Goal: Task Accomplishment & Management: Manage account settings

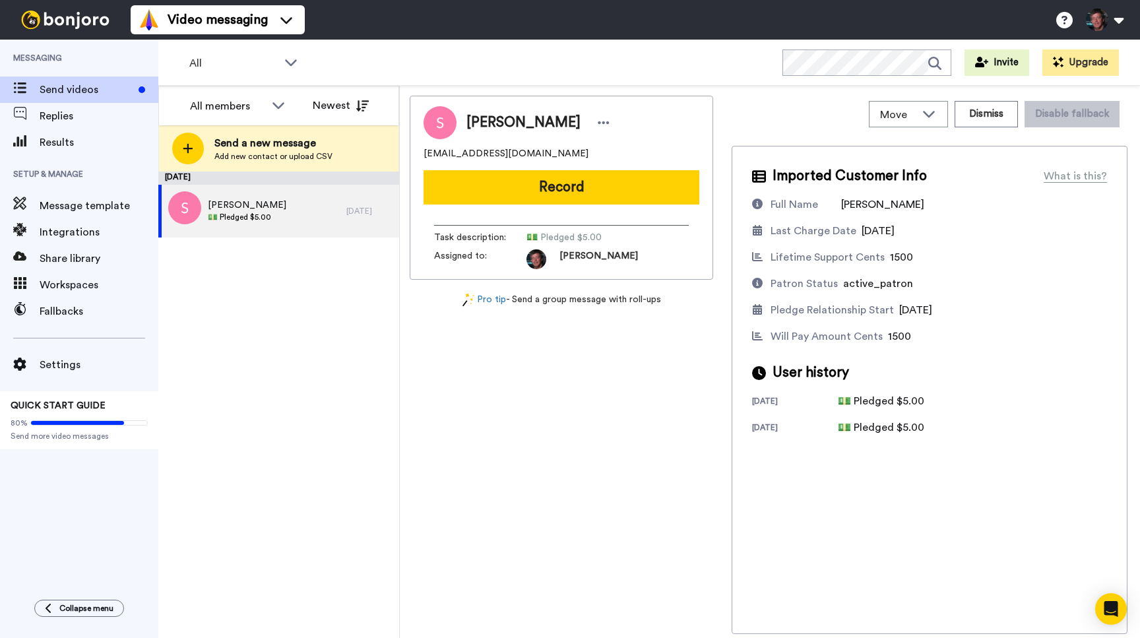
click at [396, 55] on div "All WORKSPACES View all All Default Task List + Add a new workspace Invite Upgr…" at bounding box center [648, 63] width 981 height 46
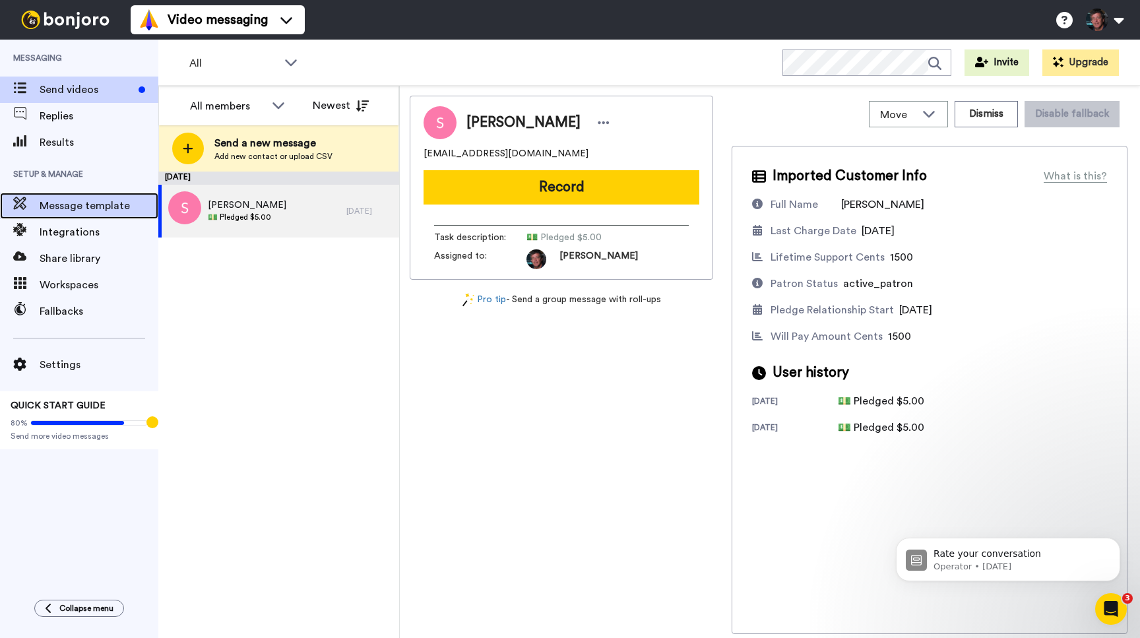
click at [69, 197] on div "Message template" at bounding box center [79, 206] width 158 height 26
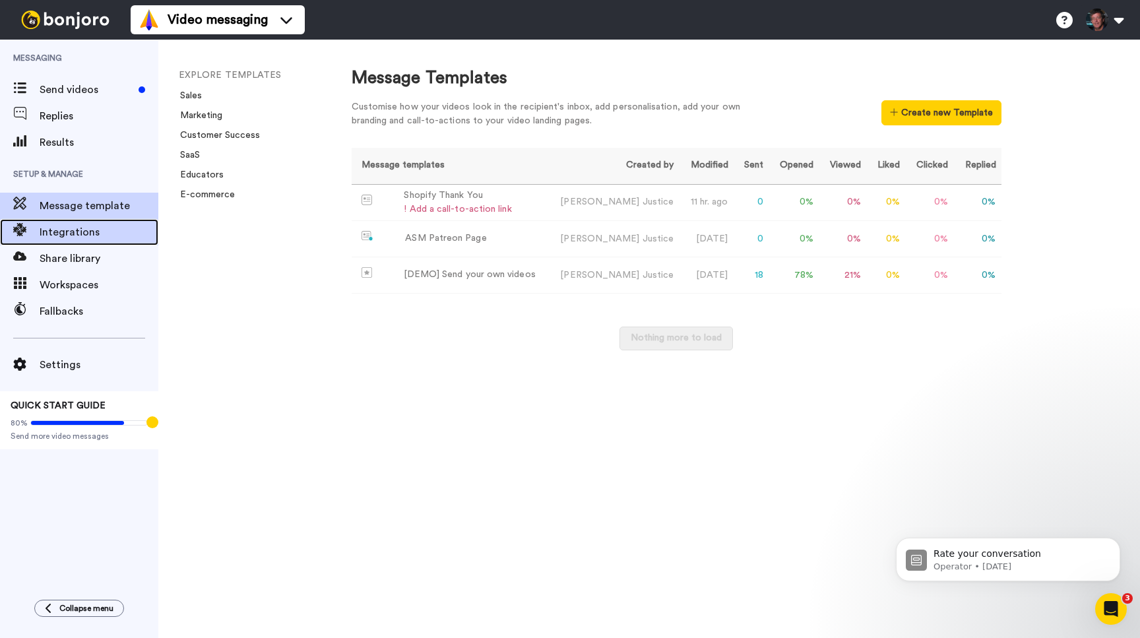
click at [69, 229] on span "Integrations" at bounding box center [99, 232] width 119 height 16
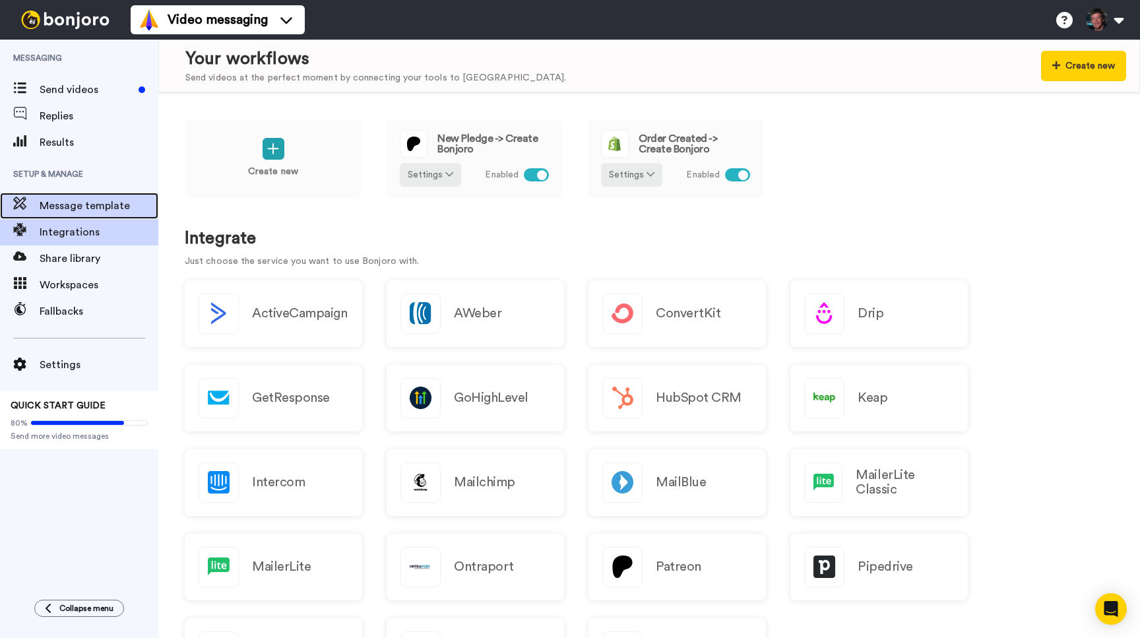
click at [69, 205] on span "Message template" at bounding box center [99, 206] width 119 height 16
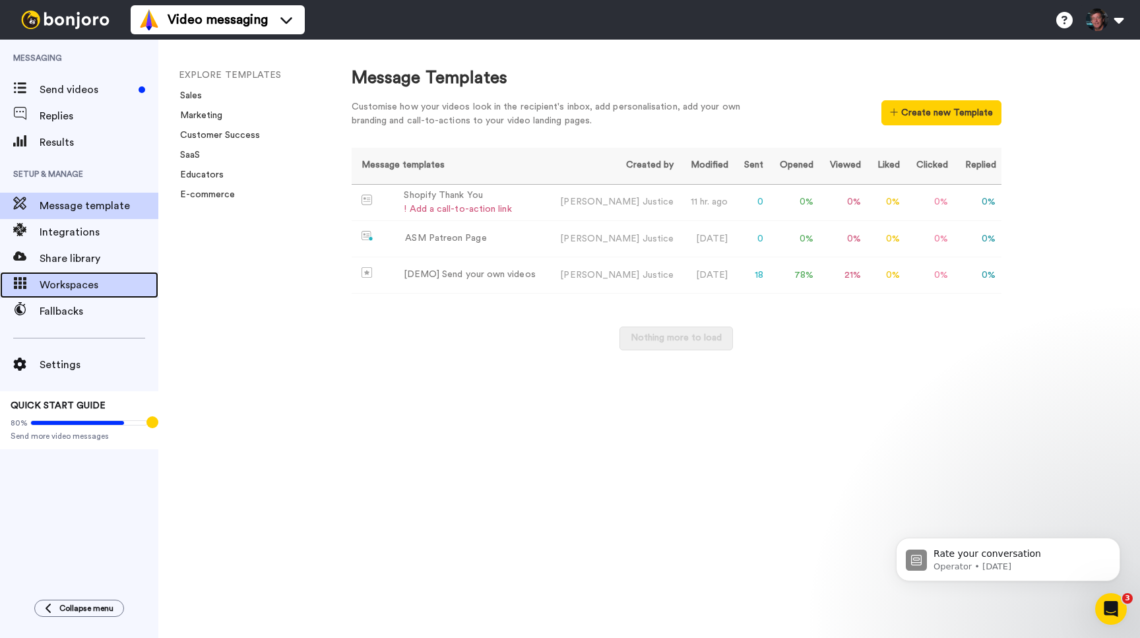
click at [67, 285] on span "Workspaces" at bounding box center [99, 285] width 119 height 16
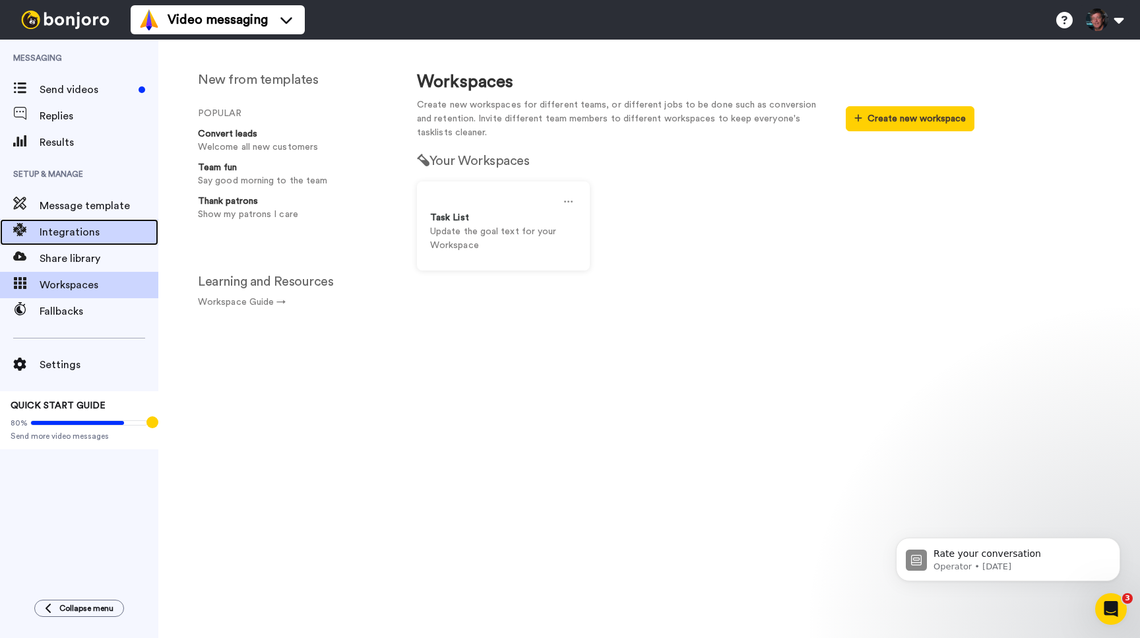
click at [62, 233] on span "Integrations" at bounding box center [99, 232] width 119 height 16
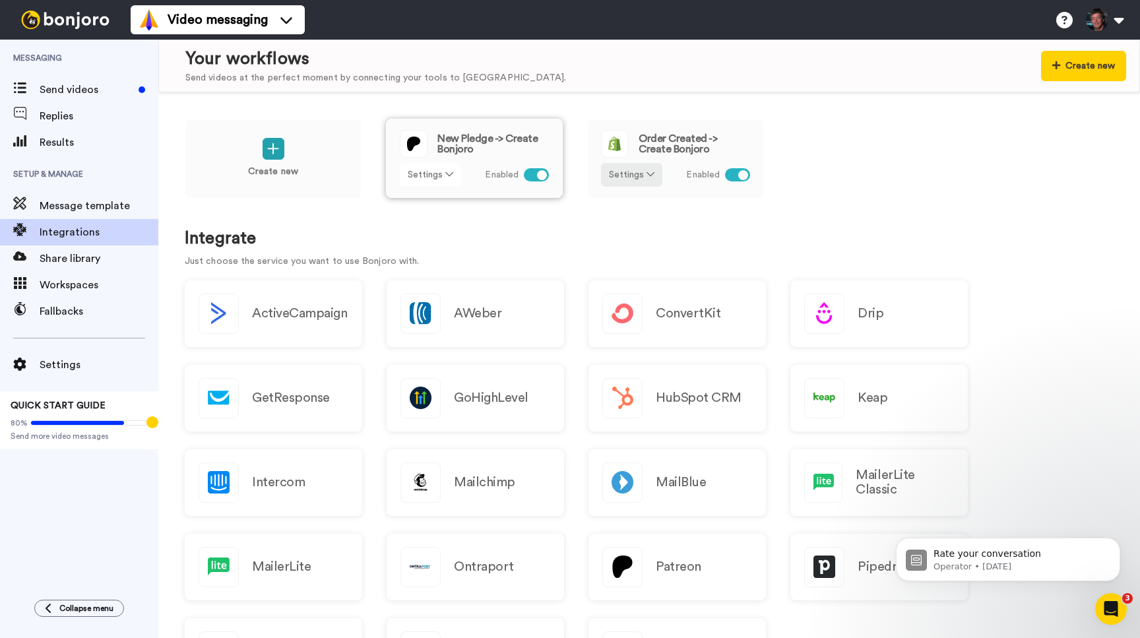
click at [450, 169] on icon at bounding box center [449, 173] width 8 height 9
click at [424, 197] on span "Edit" at bounding box center [421, 202] width 18 height 10
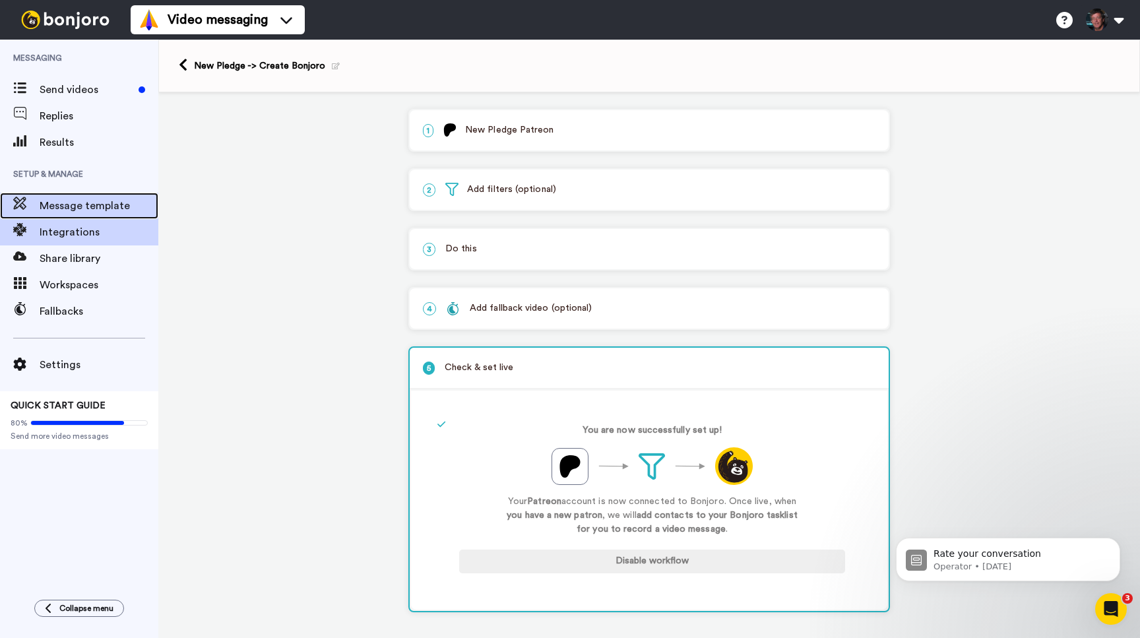
click at [75, 200] on span "Message template" at bounding box center [99, 206] width 119 height 16
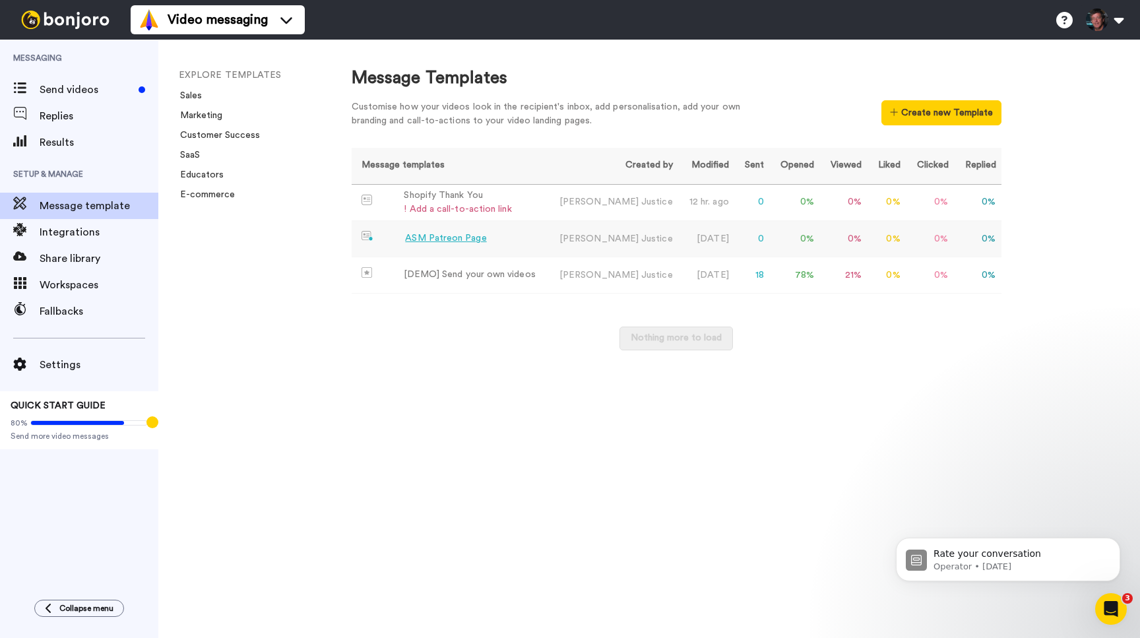
click at [458, 237] on div "ASM Patreon Page" at bounding box center [445, 238] width 81 height 14
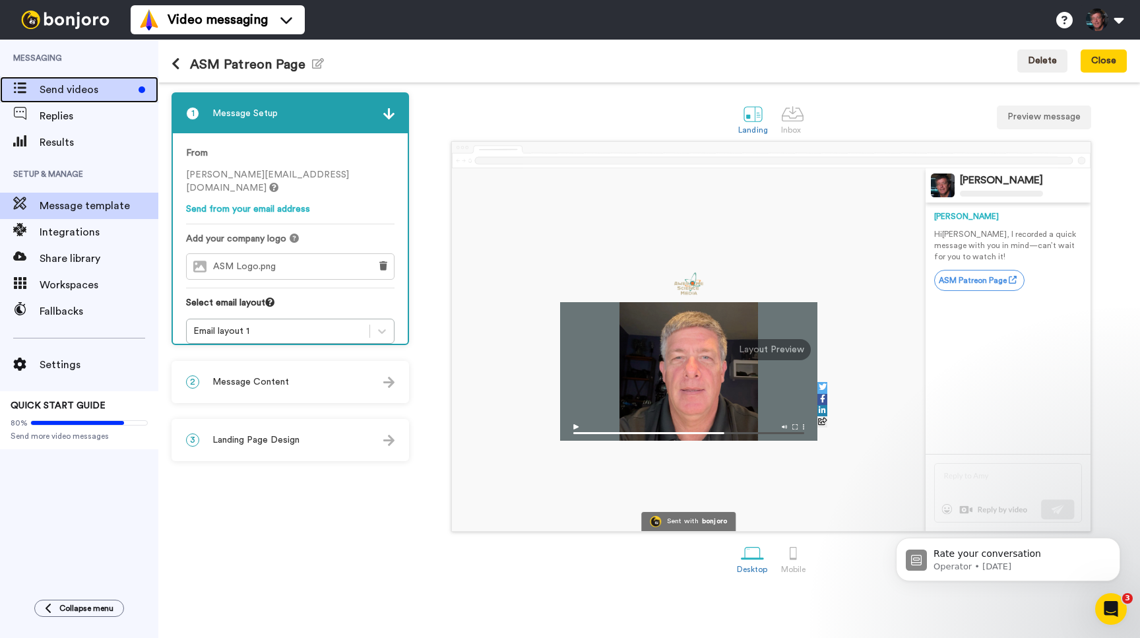
click at [63, 83] on span "Send videos" at bounding box center [87, 90] width 94 height 16
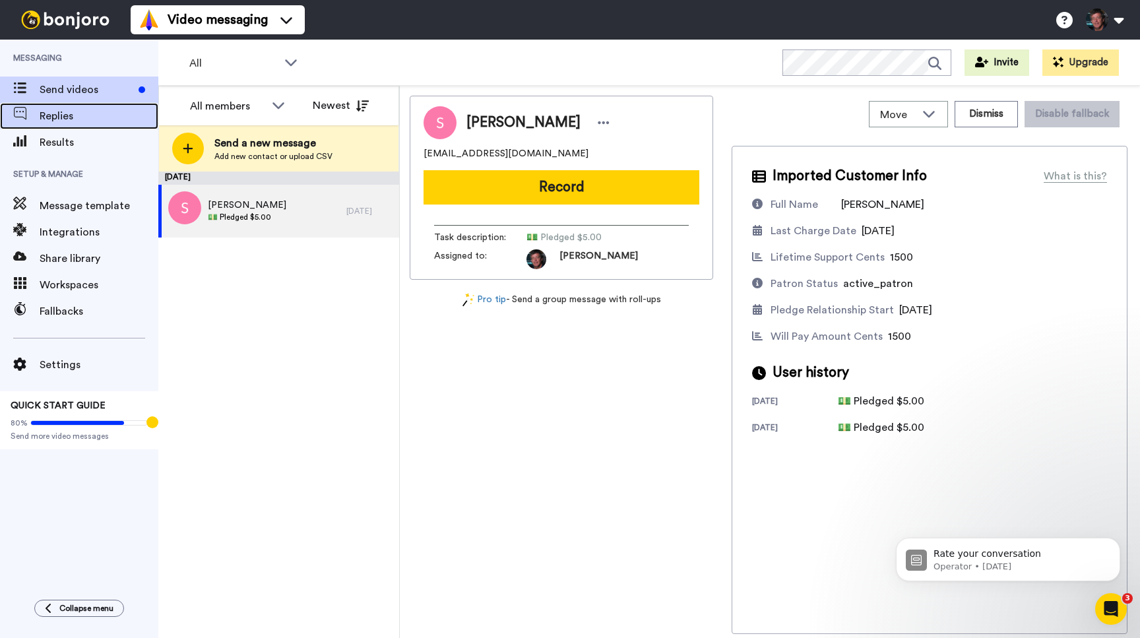
click at [50, 117] on span "Replies" at bounding box center [99, 116] width 119 height 16
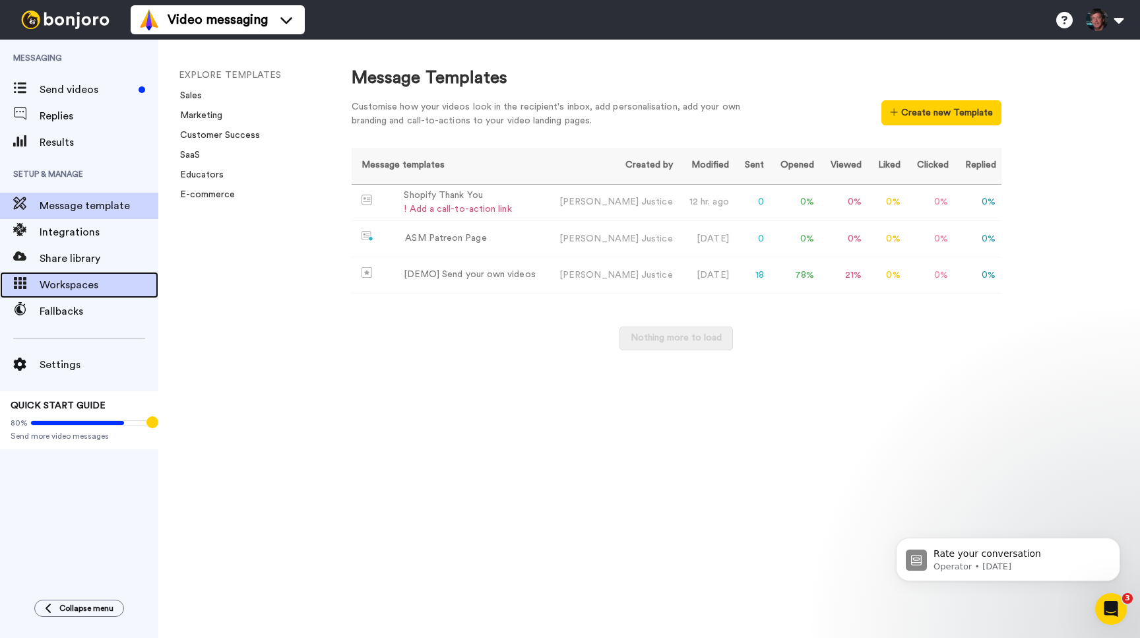
click at [55, 279] on span "Workspaces" at bounding box center [99, 285] width 119 height 16
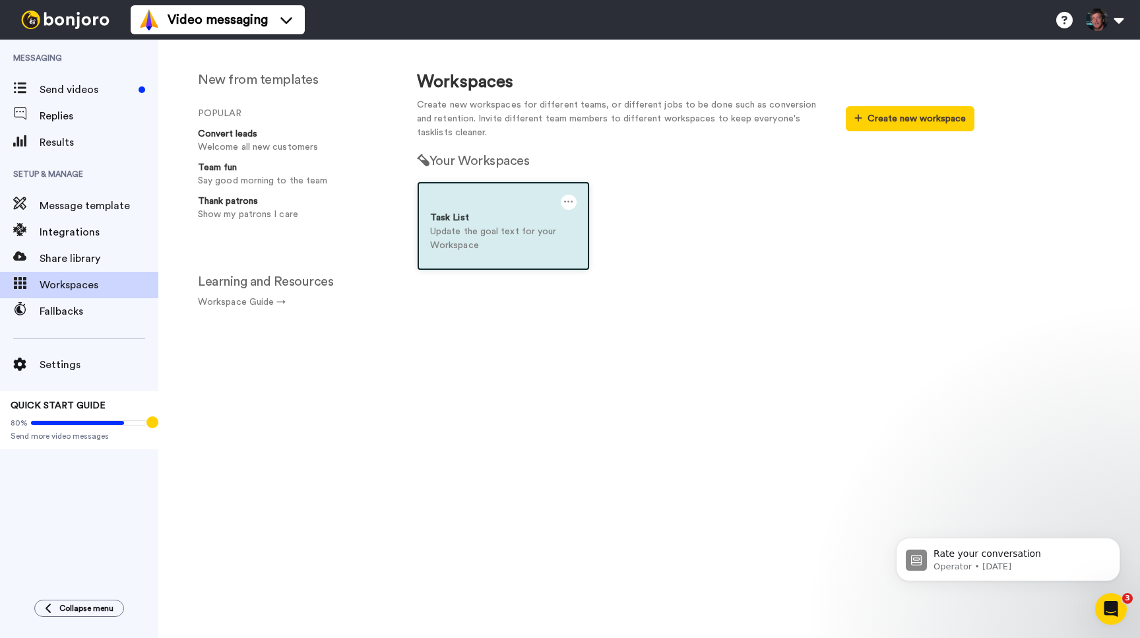
click at [479, 214] on div "Task List" at bounding box center [503, 218] width 146 height 14
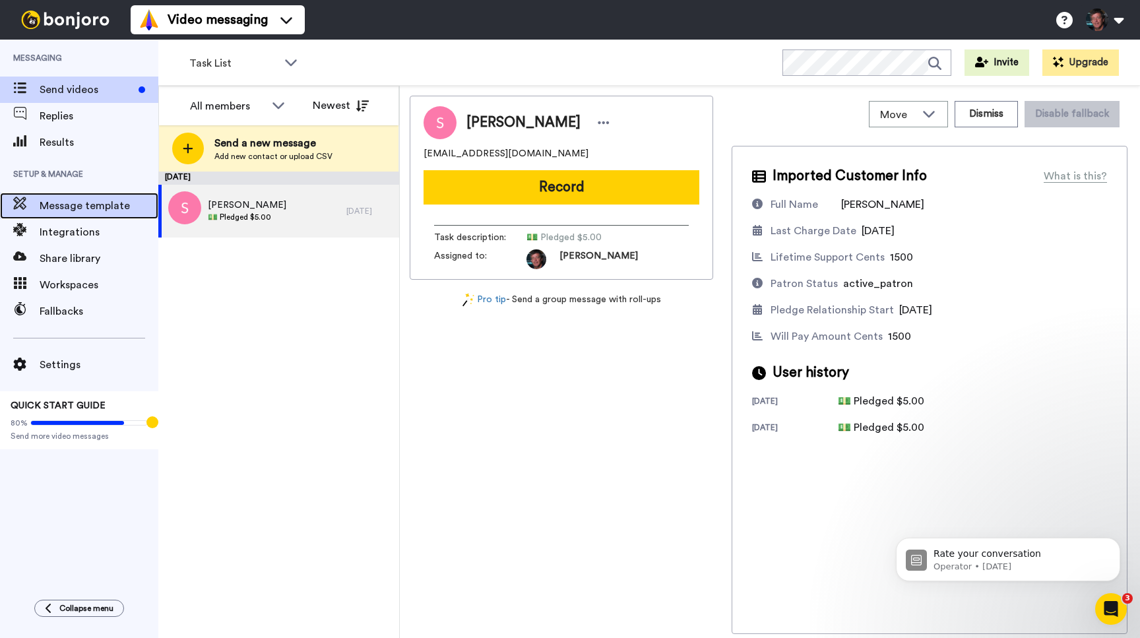
click at [59, 205] on span "Message template" at bounding box center [99, 206] width 119 height 16
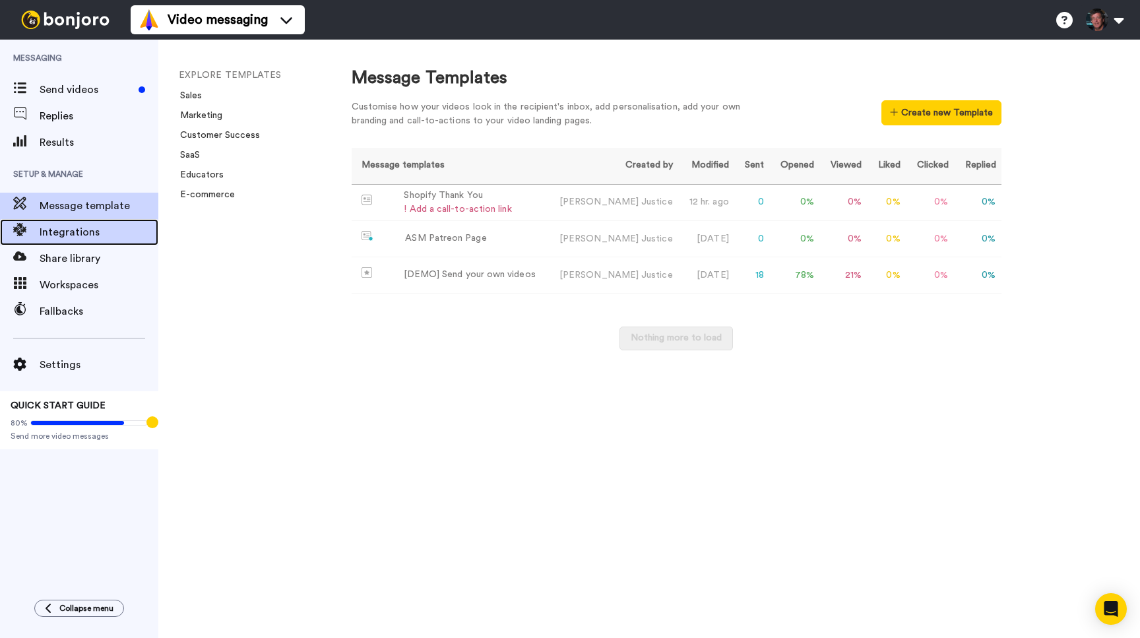
click at [68, 229] on span "Integrations" at bounding box center [99, 232] width 119 height 16
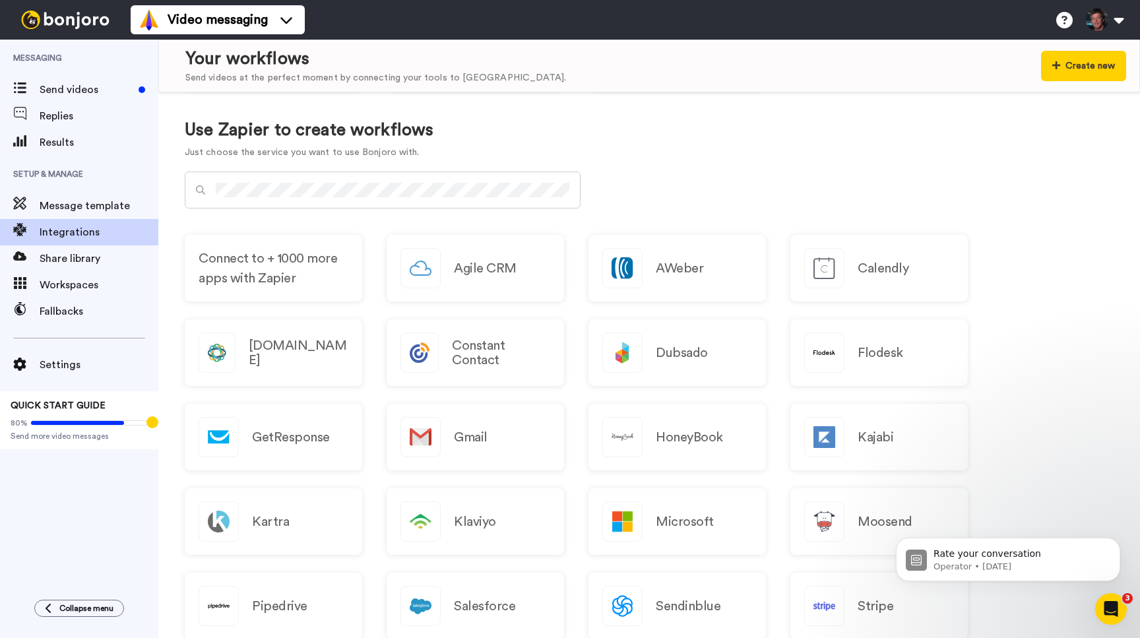
scroll to position [591, 0]
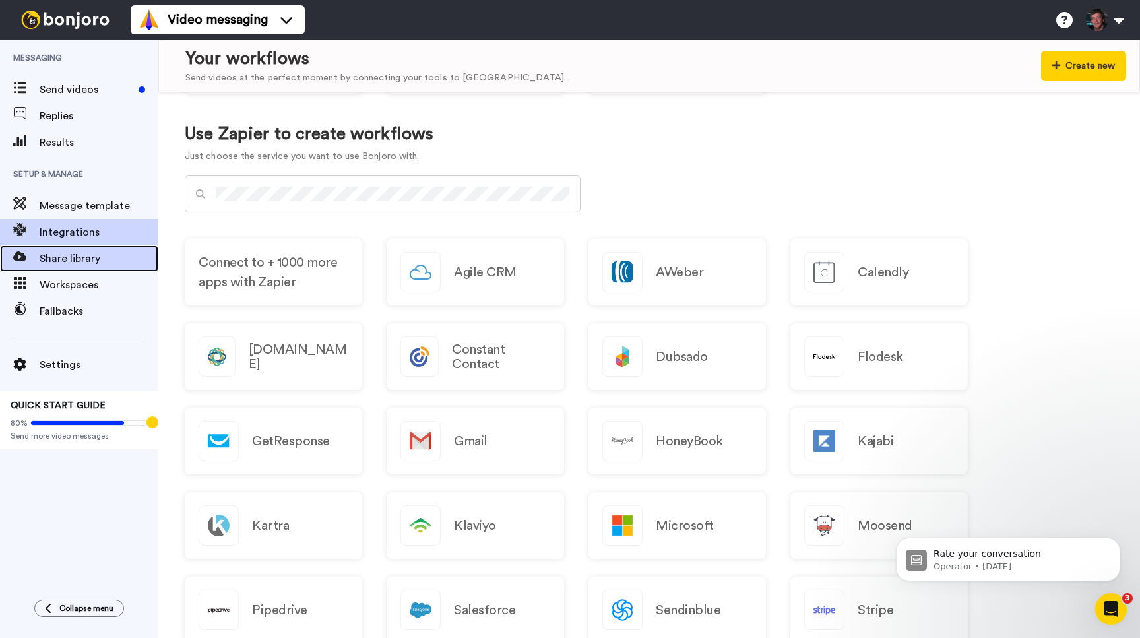
click at [58, 254] on span "Share library" at bounding box center [99, 259] width 119 height 16
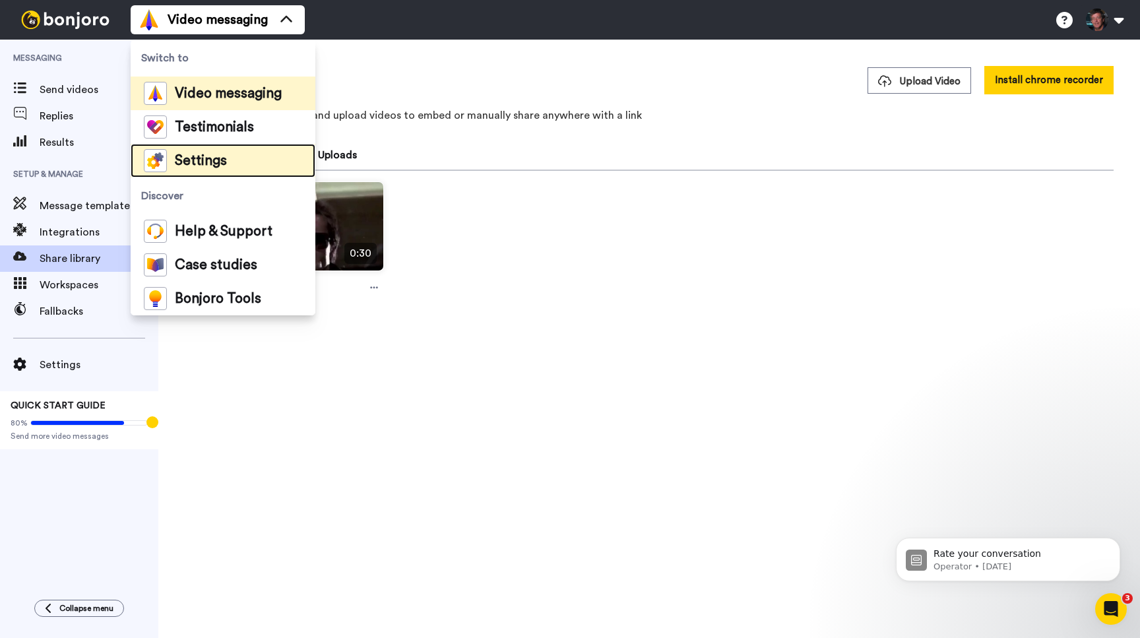
click at [181, 155] on span "Settings" at bounding box center [201, 160] width 52 height 13
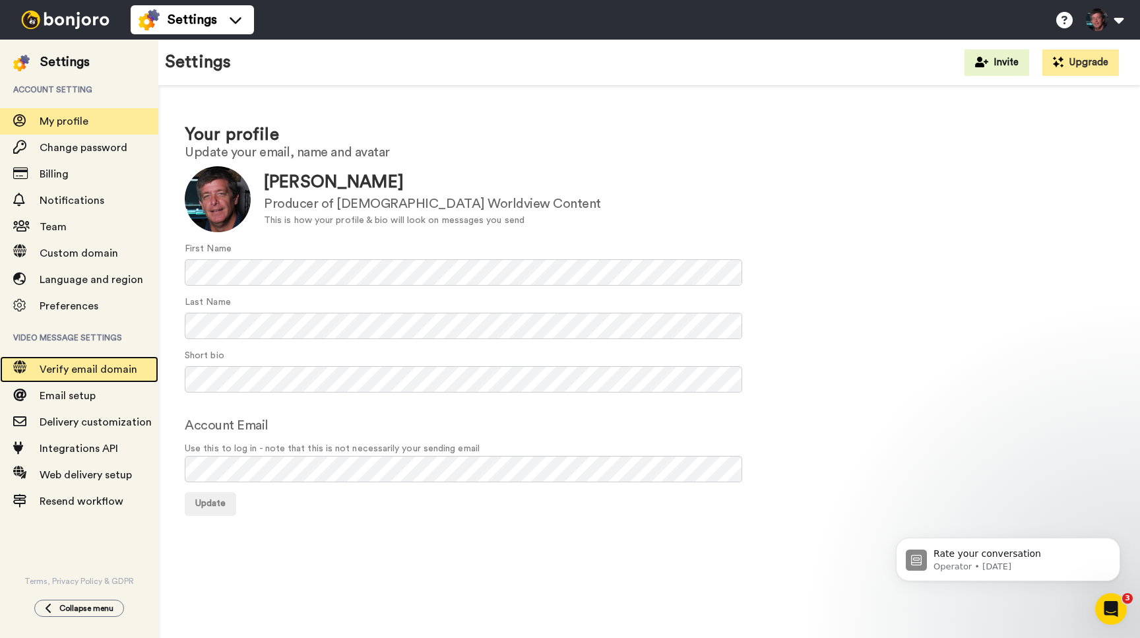
click at [78, 361] on div "Verify email domain" at bounding box center [79, 369] width 158 height 26
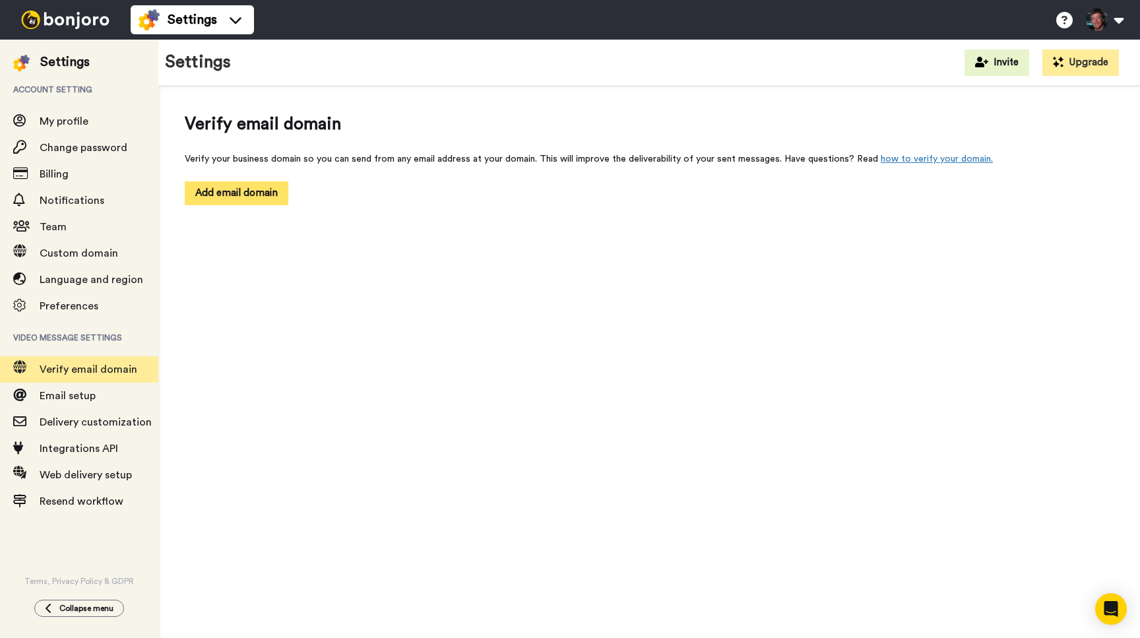
click at [218, 197] on button "Add email domain" at bounding box center [237, 192] width 104 height 23
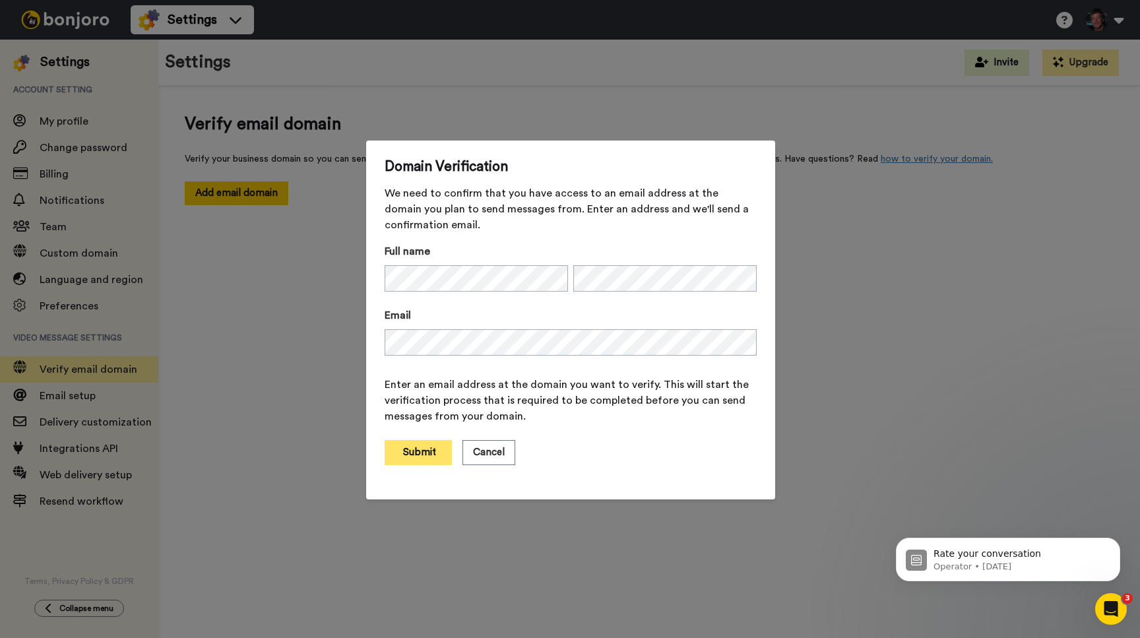
click at [418, 448] on button "Submit" at bounding box center [417, 452] width 67 height 25
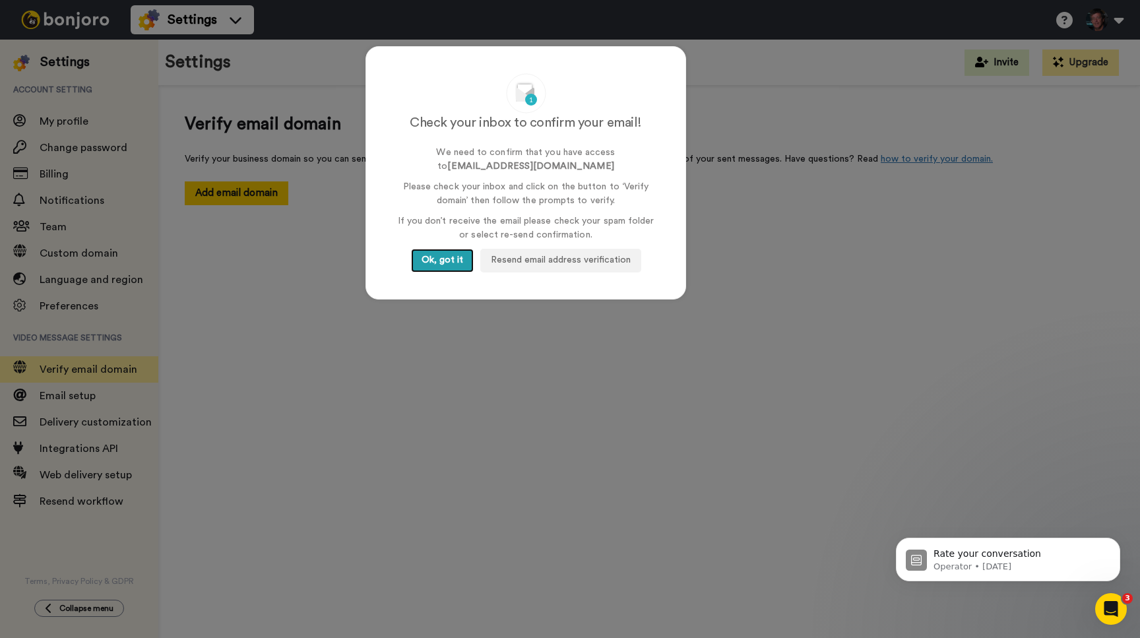
click at [443, 258] on button "Ok, got it" at bounding box center [442, 261] width 63 height 24
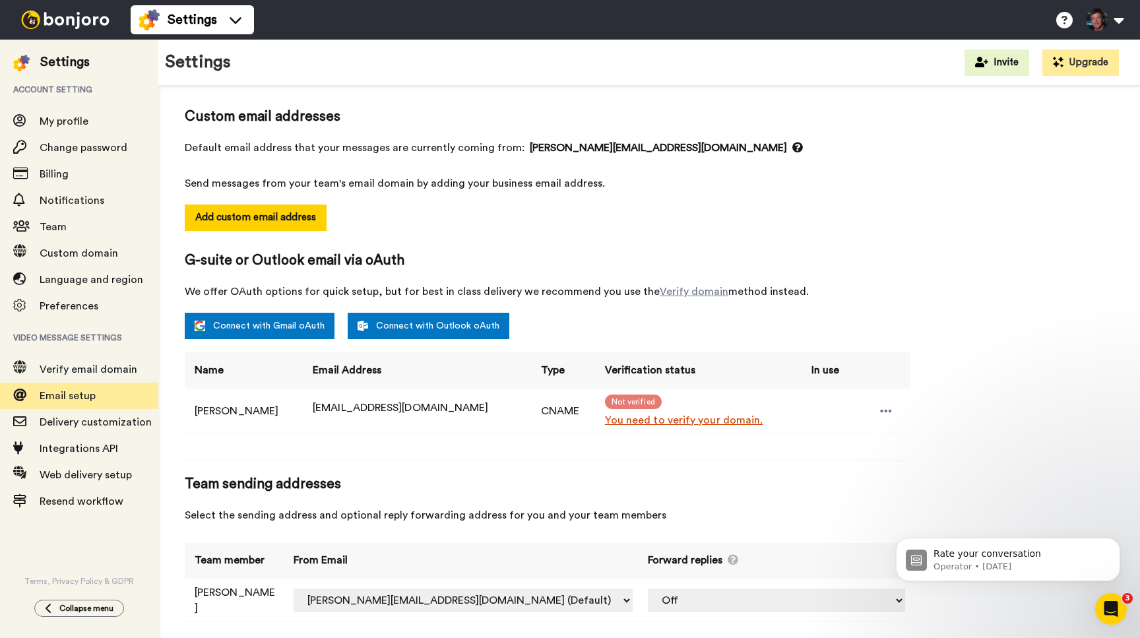
scroll to position [106, 0]
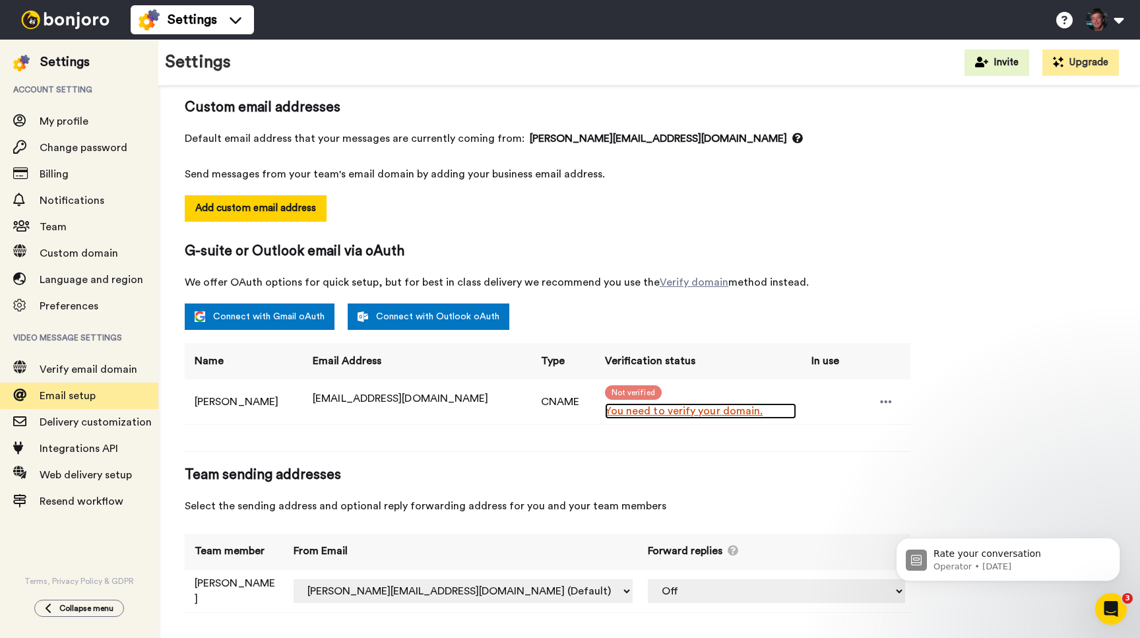
click at [665, 408] on link "You need to verify your domain." at bounding box center [700, 411] width 191 height 16
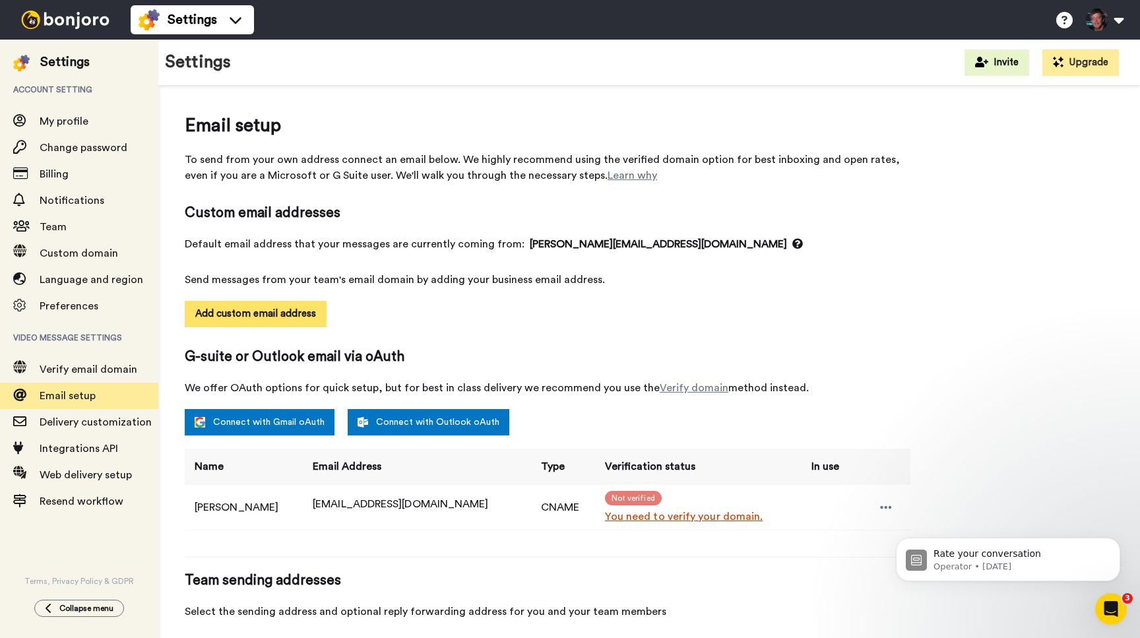
click at [275, 309] on button "Add custom email address" at bounding box center [256, 314] width 142 height 26
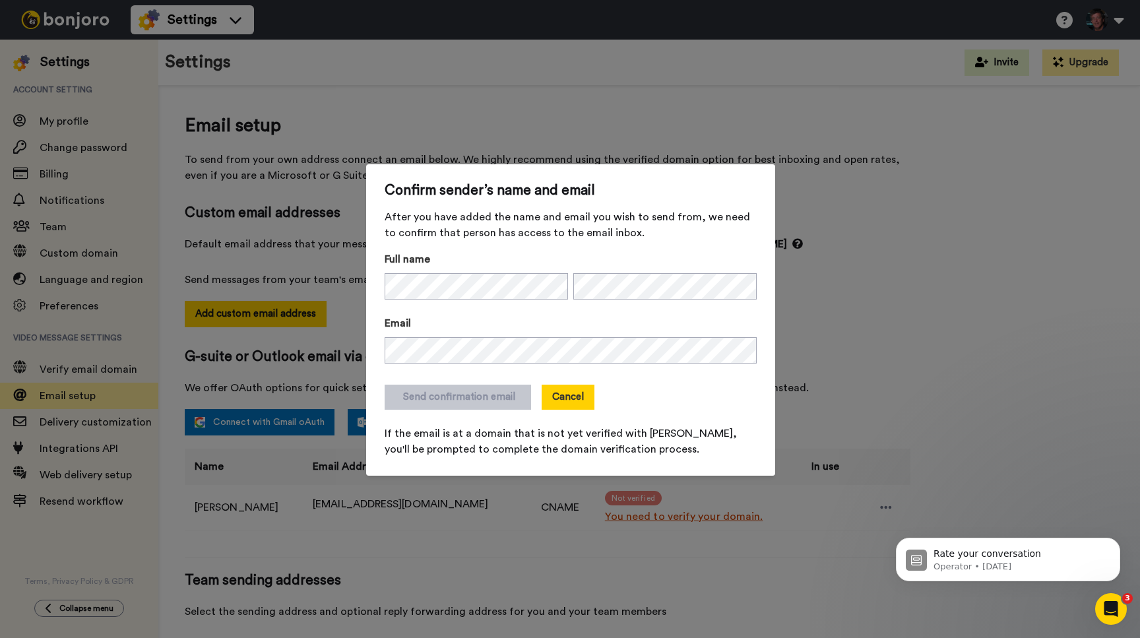
click at [568, 394] on button "Cancel" at bounding box center [567, 396] width 53 height 25
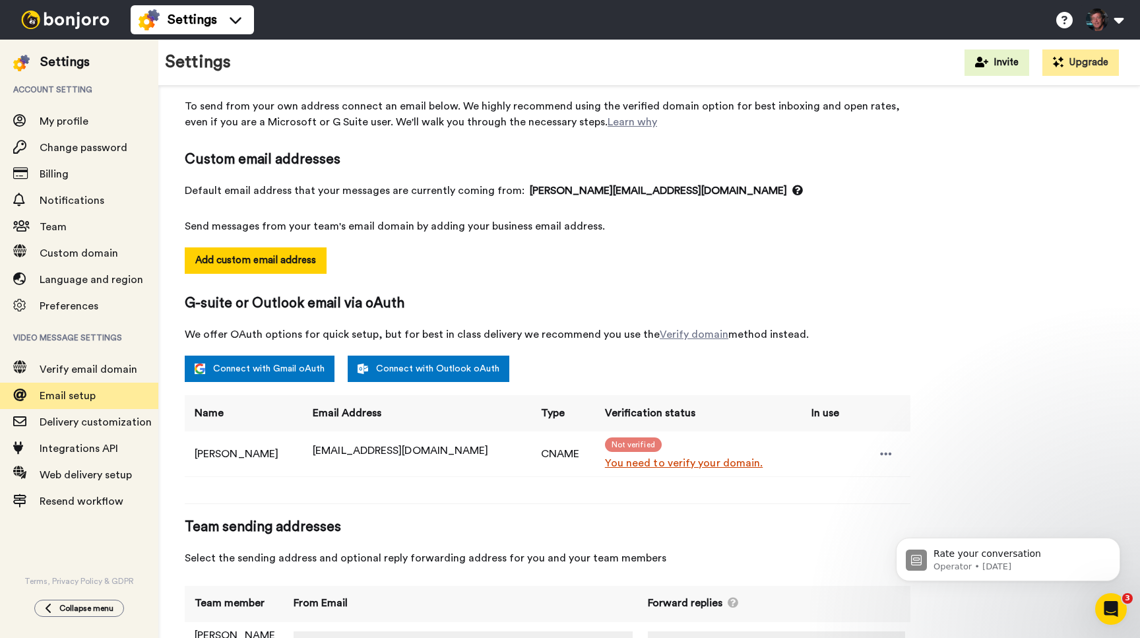
scroll to position [57, 0]
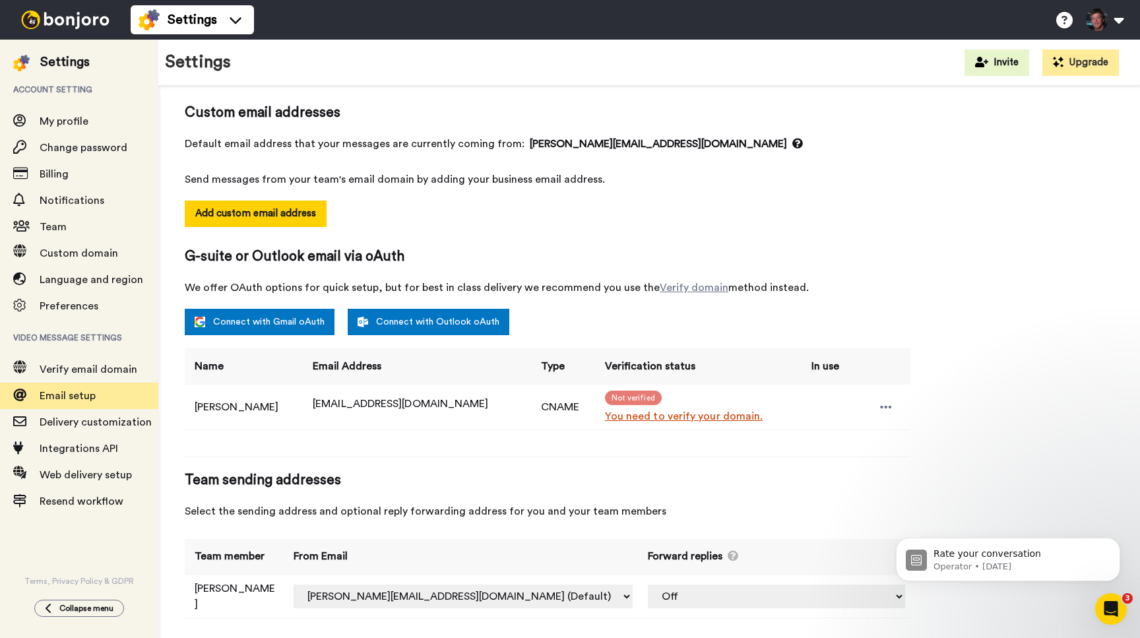
scroll to position [103, 0]
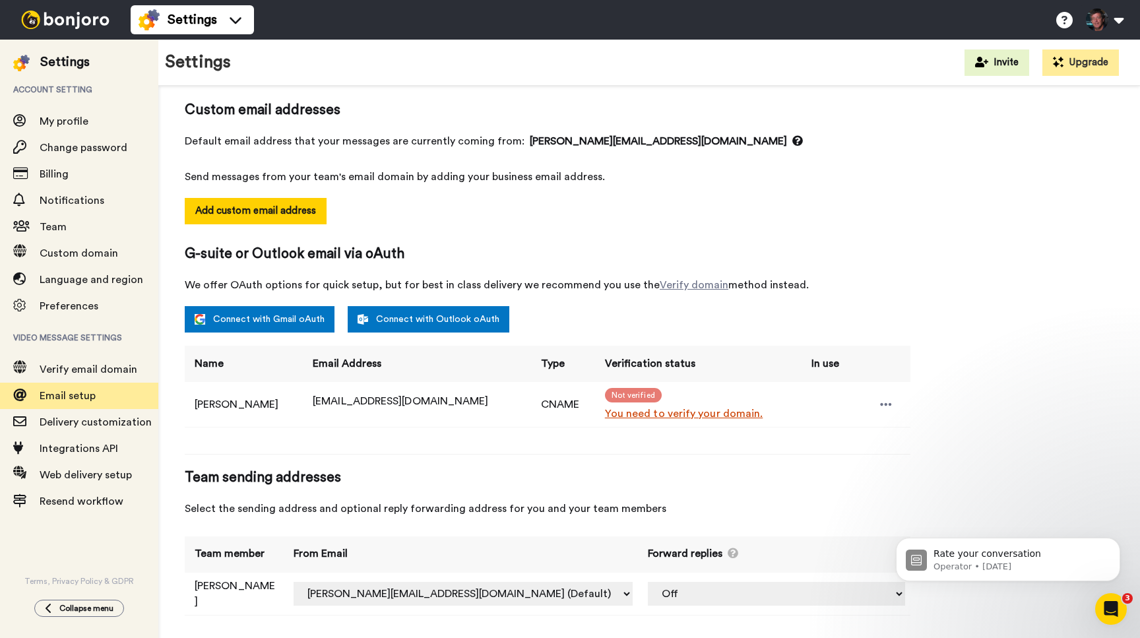
click at [958, 373] on div "Email setup To send from your own address connect an email below. We highly rec…" at bounding box center [649, 318] width 929 height 619
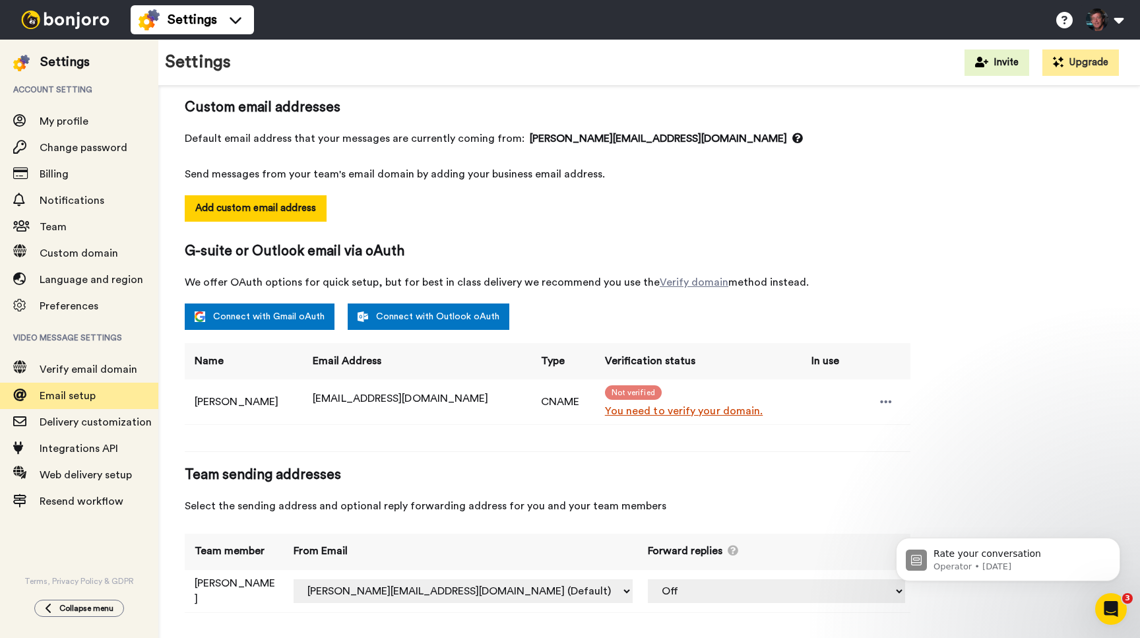
click at [630, 392] on span "Not verified" at bounding box center [633, 392] width 57 height 15
click at [681, 413] on link "You need to verify your domain." at bounding box center [700, 411] width 191 height 16
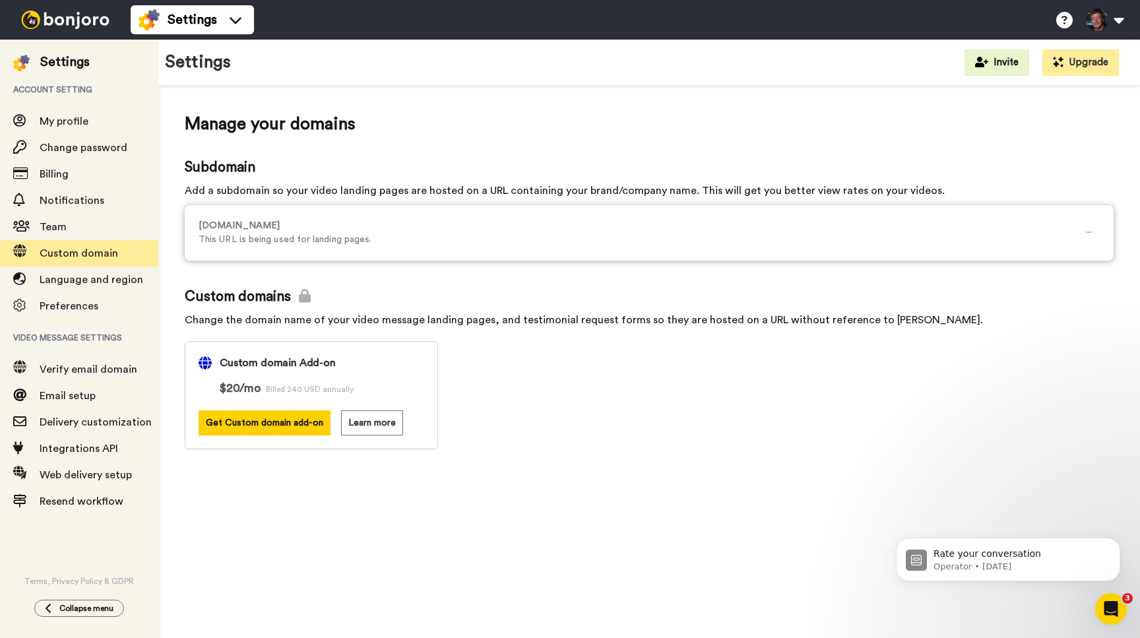
click at [262, 228] on p "[DOMAIN_NAME]" at bounding box center [638, 226] width 879 height 14
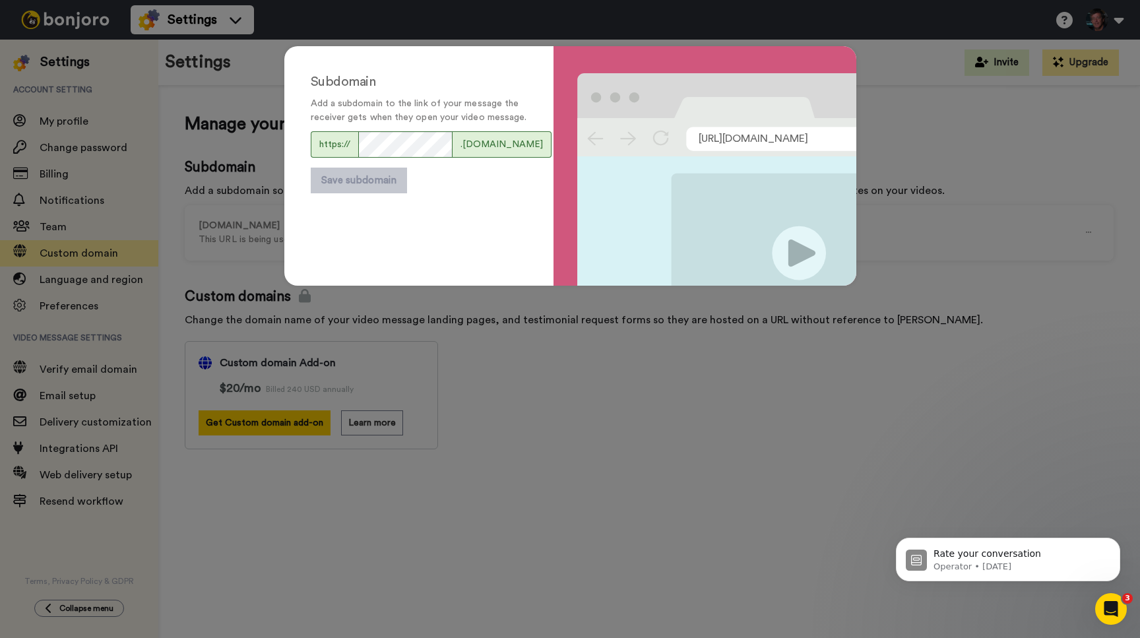
click at [1015, 133] on div "Subdomain Add a subdomain to the link of your message the receiver gets when th…" at bounding box center [570, 319] width 1140 height 638
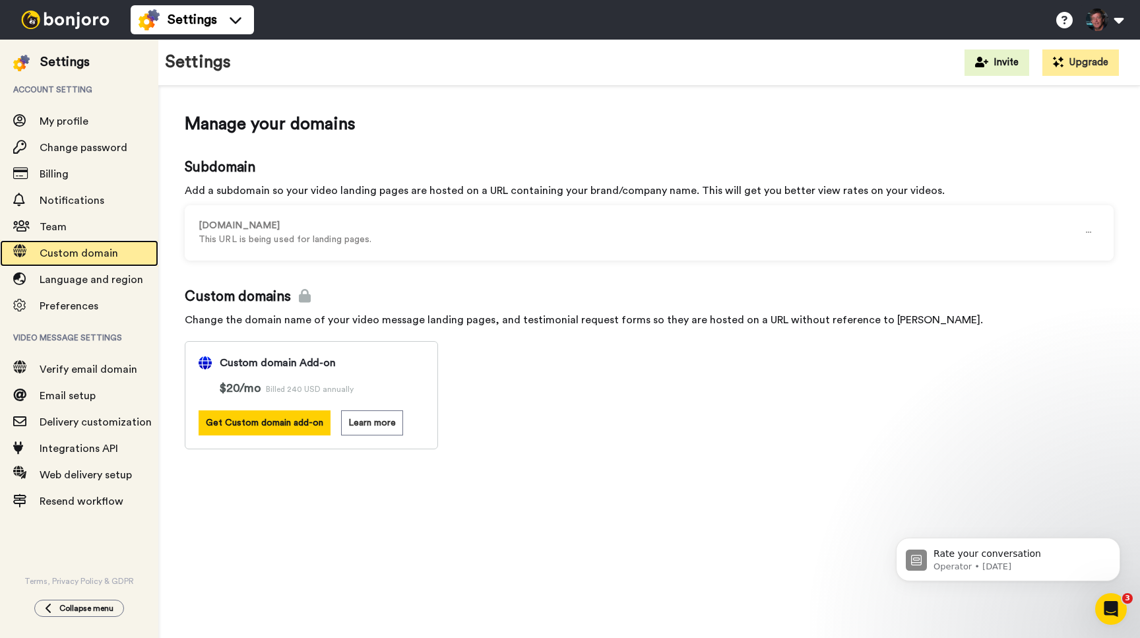
click at [92, 250] on span "Custom domain" at bounding box center [79, 253] width 78 height 11
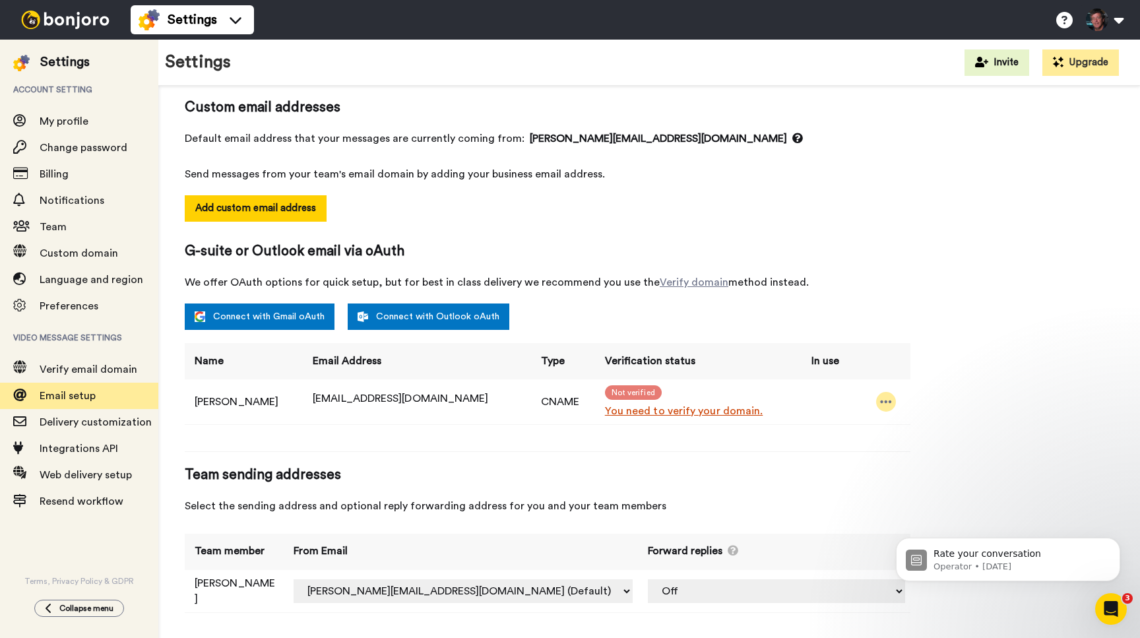
click at [877, 405] on div at bounding box center [886, 402] width 20 height 20
click at [903, 229] on div "Add custom email address" at bounding box center [547, 218] width 725 height 46
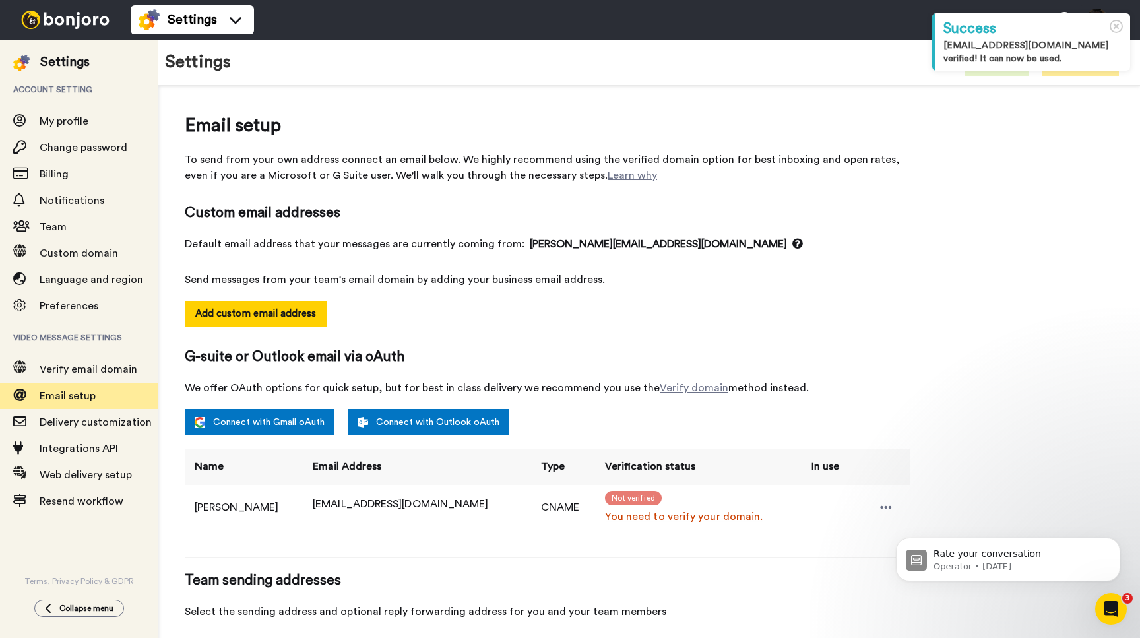
click at [671, 187] on div "Email setup To send from your own address connect an email below. We highly rec…" at bounding box center [547, 421] width 725 height 619
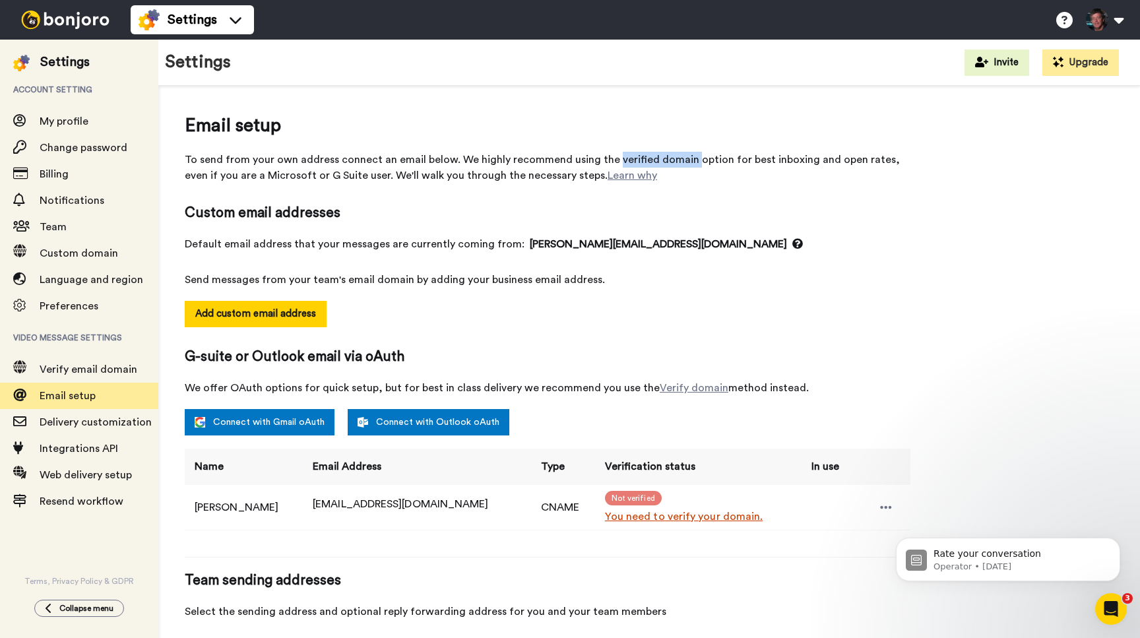
drag, startPoint x: 608, startPoint y: 162, endPoint x: 685, endPoint y: 164, distance: 76.5
click at [685, 164] on span "To send from your own address connect an email below. We highly recommend using…" at bounding box center [547, 168] width 725 height 32
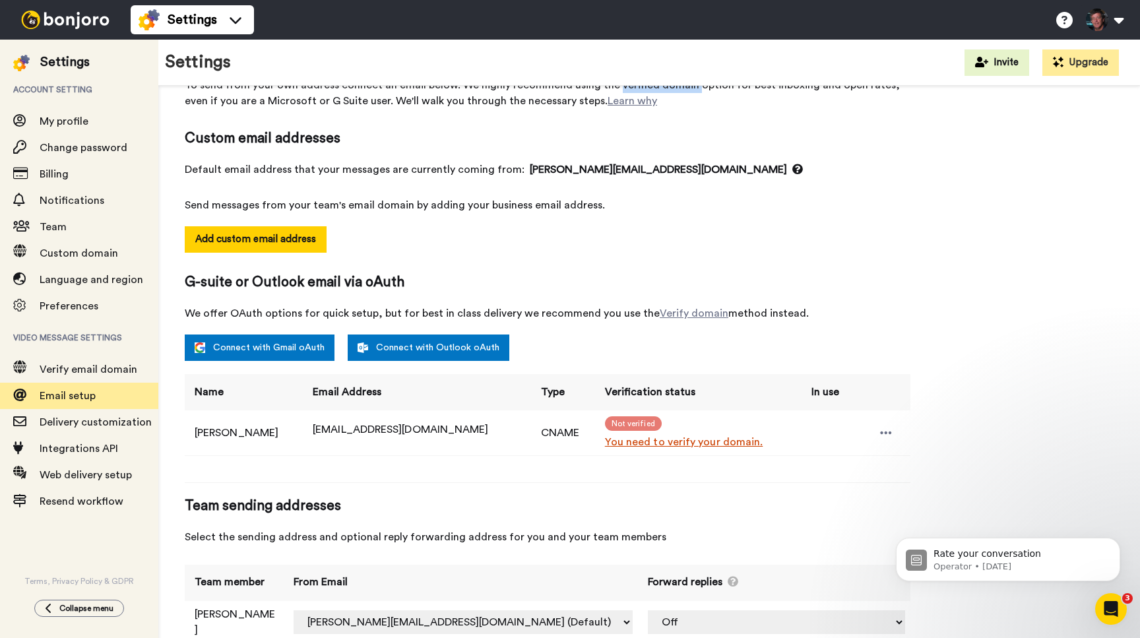
scroll to position [106, 0]
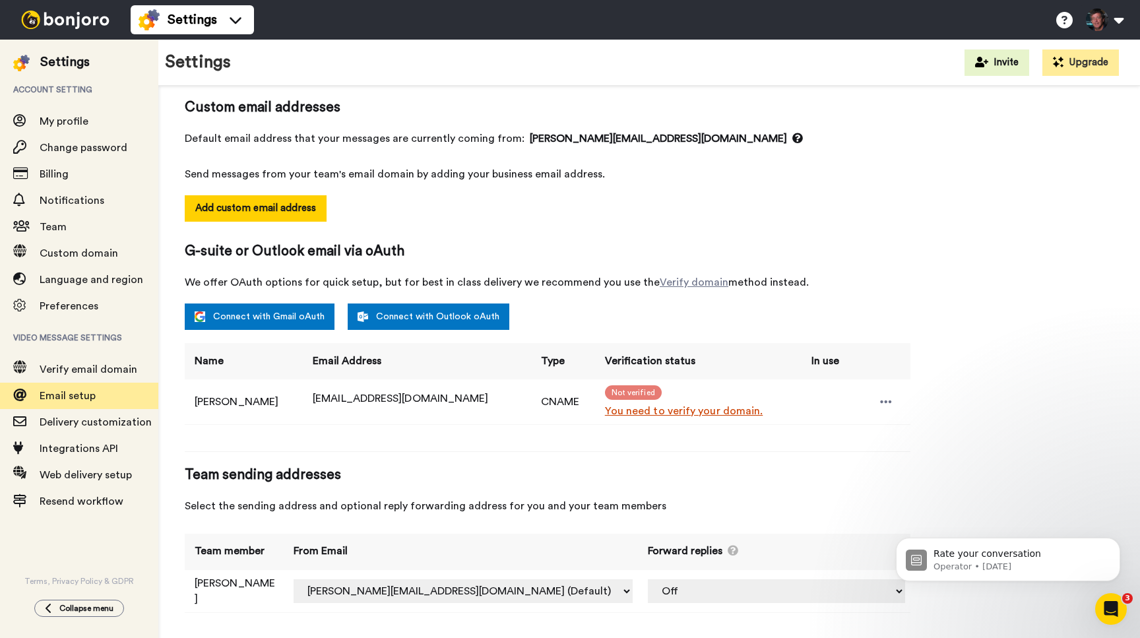
click at [630, 395] on span "Not verified" at bounding box center [633, 392] width 57 height 15
click at [685, 279] on link "Verify domain" at bounding box center [693, 282] width 69 height 11
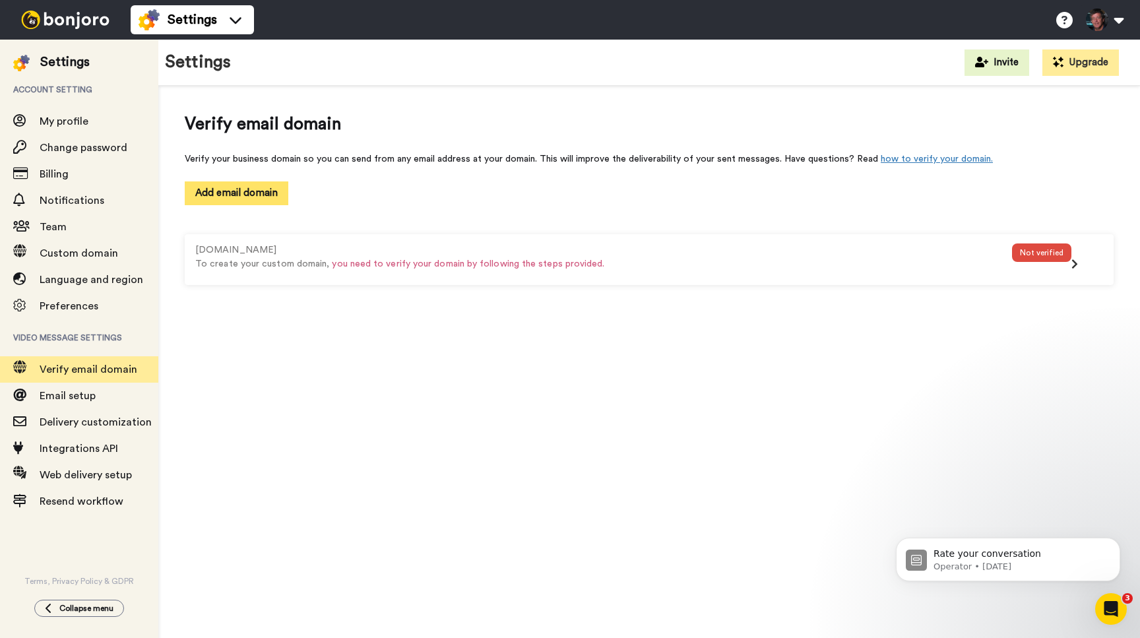
click at [246, 191] on button "Add email domain" at bounding box center [237, 192] width 104 height 23
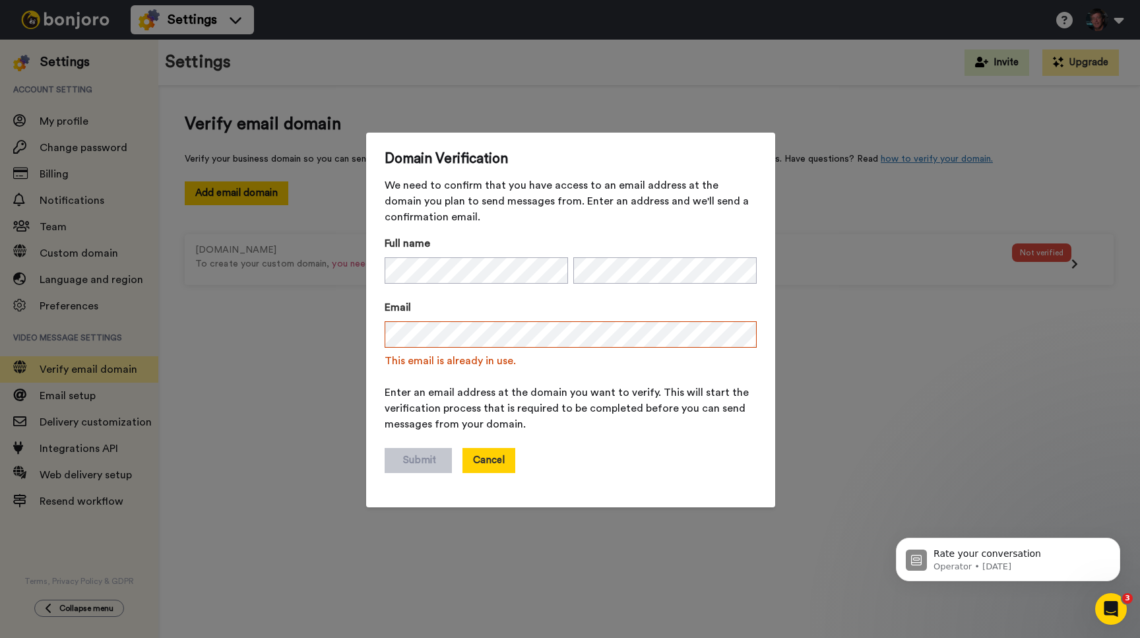
click at [493, 452] on button "Cancel" at bounding box center [488, 460] width 53 height 25
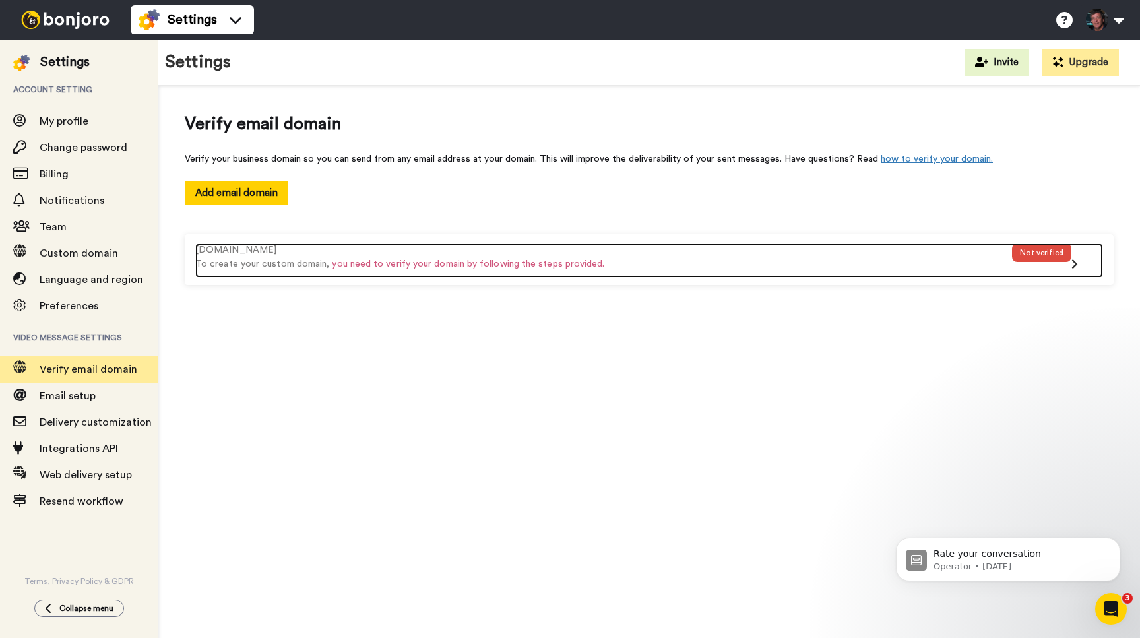
click at [527, 259] on span "you need to verify your domain by following the steps provided." at bounding box center [468, 263] width 272 height 9
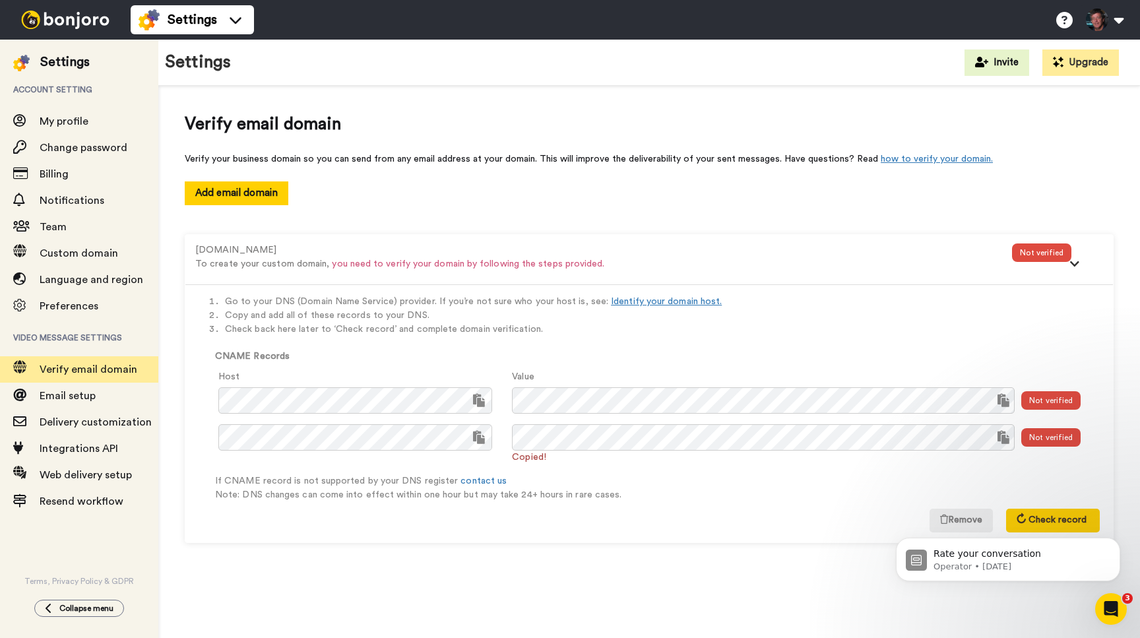
click at [1039, 398] on div "Not verified" at bounding box center [1050, 400] width 59 height 18
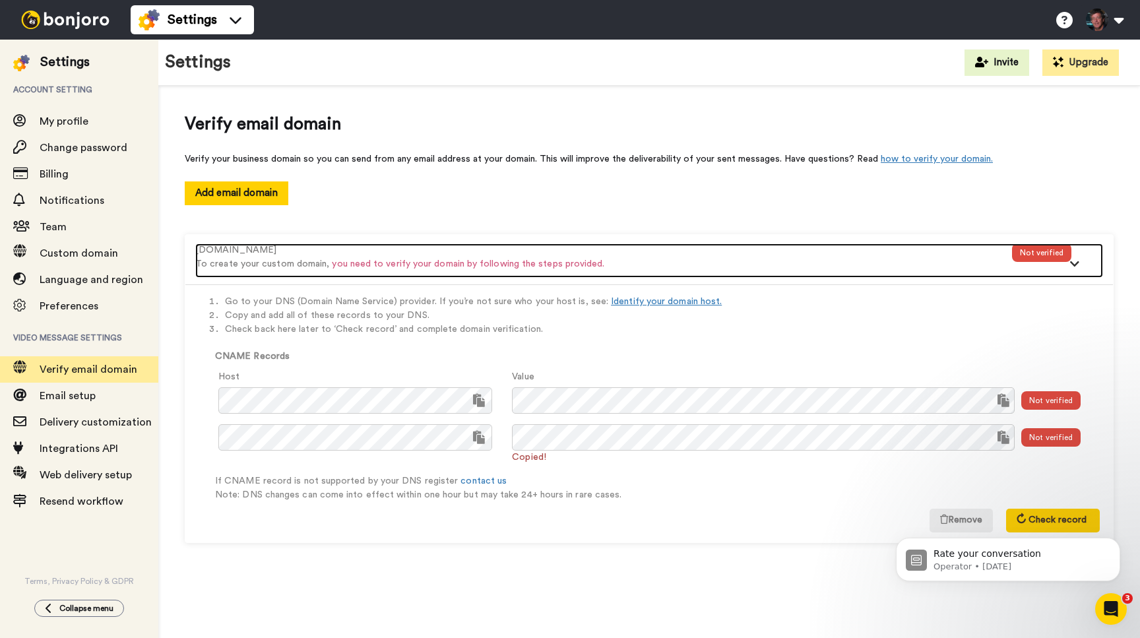
click at [1074, 262] on icon at bounding box center [1074, 263] width 11 height 7
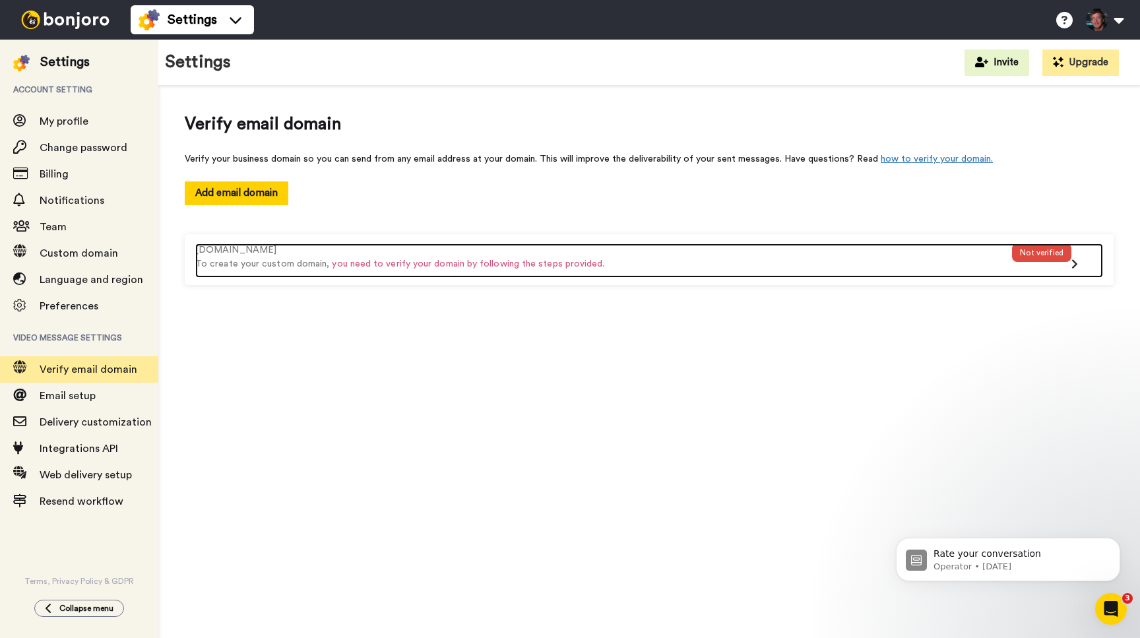
click at [1074, 262] on icon at bounding box center [1074, 264] width 7 height 11
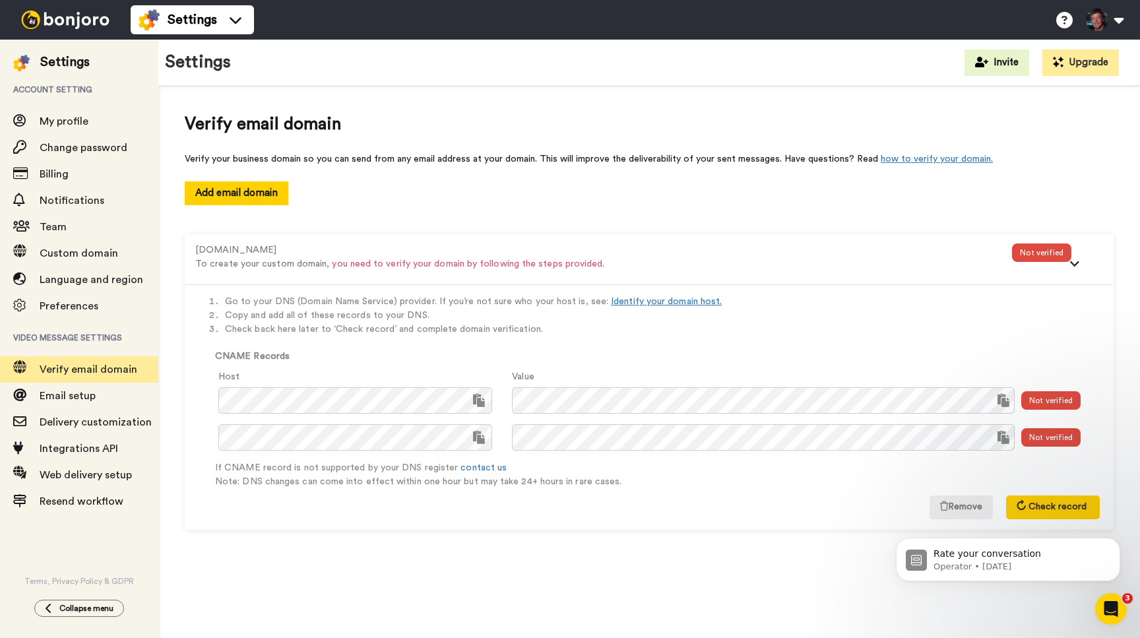
click at [302, 67] on div "Settings Invite Upgrade" at bounding box center [648, 63] width 981 height 46
click at [61, 394] on span "Email setup" at bounding box center [68, 395] width 56 height 11
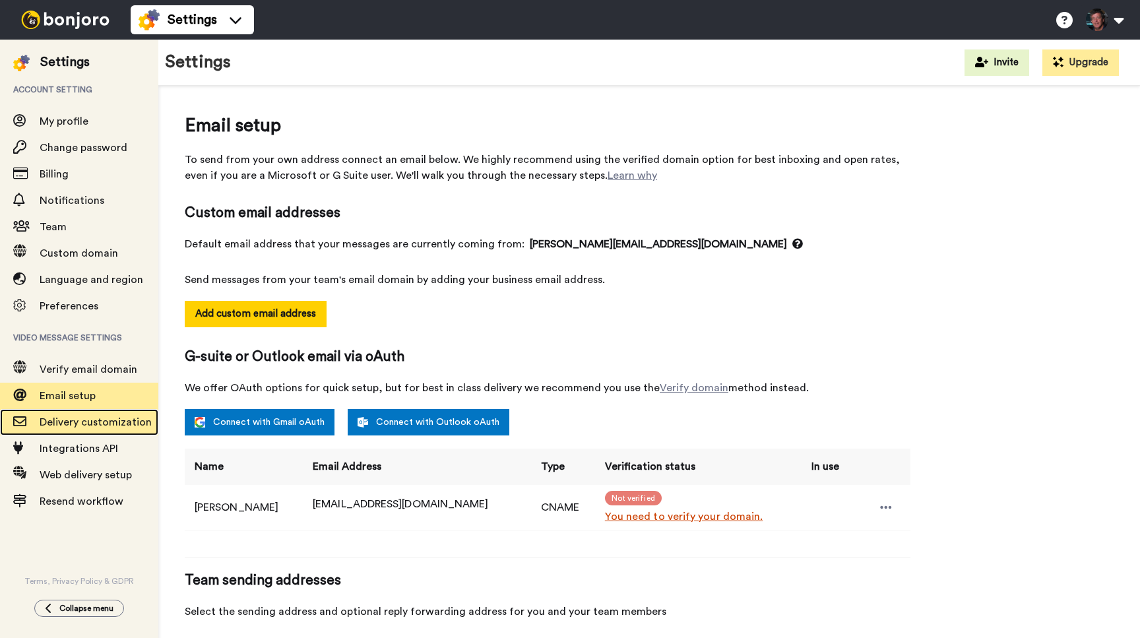
click at [57, 419] on span "Delivery customization" at bounding box center [96, 422] width 112 height 11
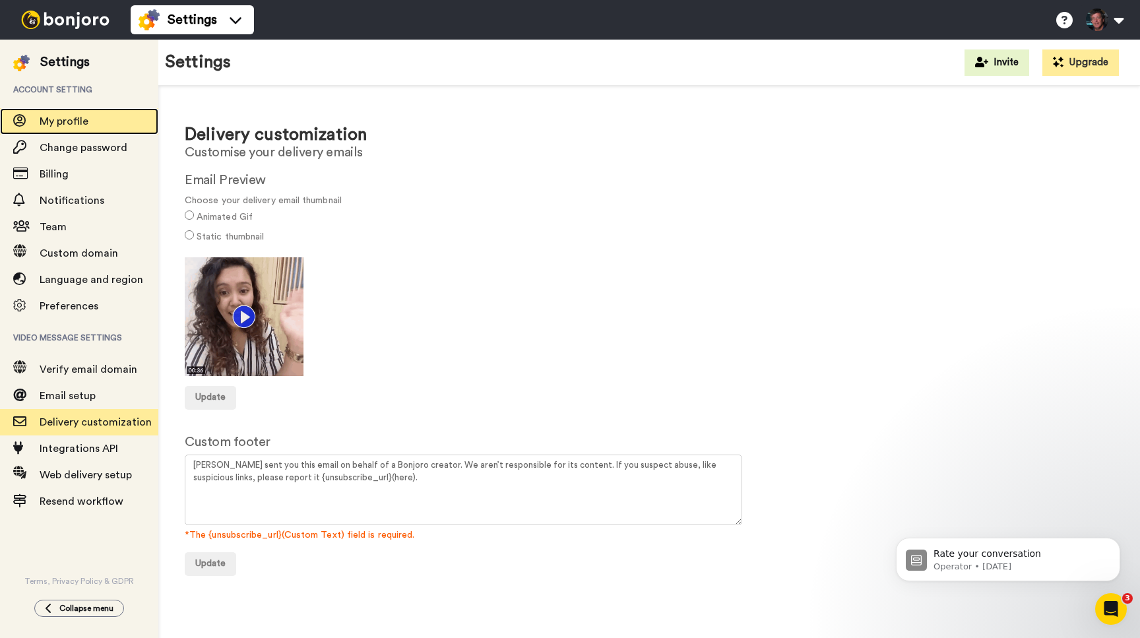
click at [61, 121] on span "My profile" at bounding box center [64, 121] width 49 height 11
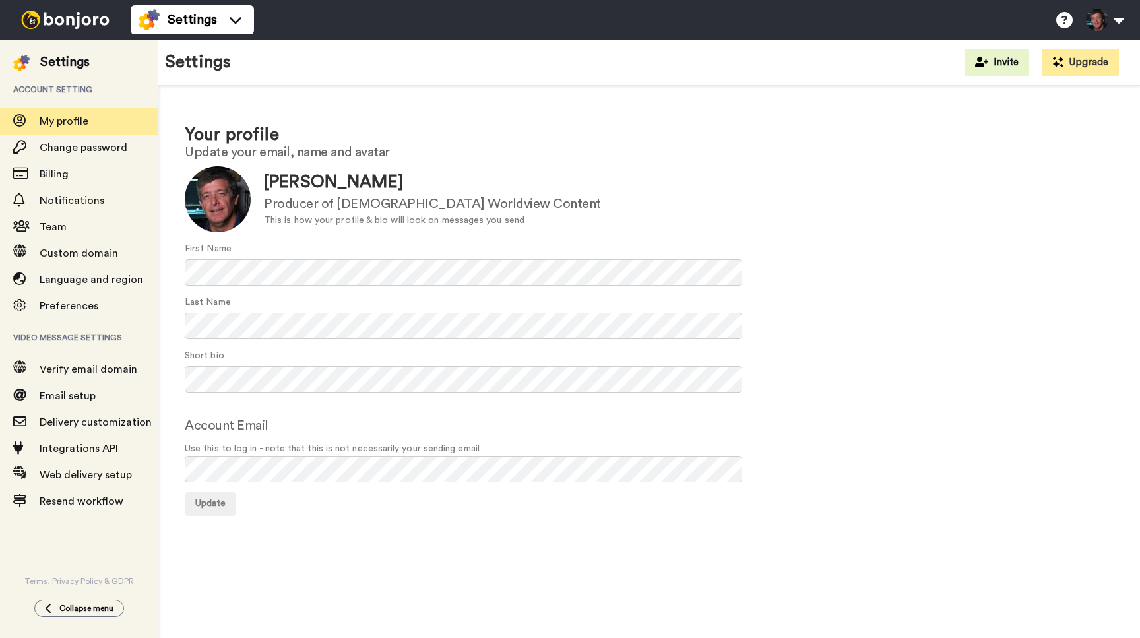
click at [85, 16] on img at bounding box center [65, 20] width 99 height 18
